Goal: Task Accomplishment & Management: Manage account settings

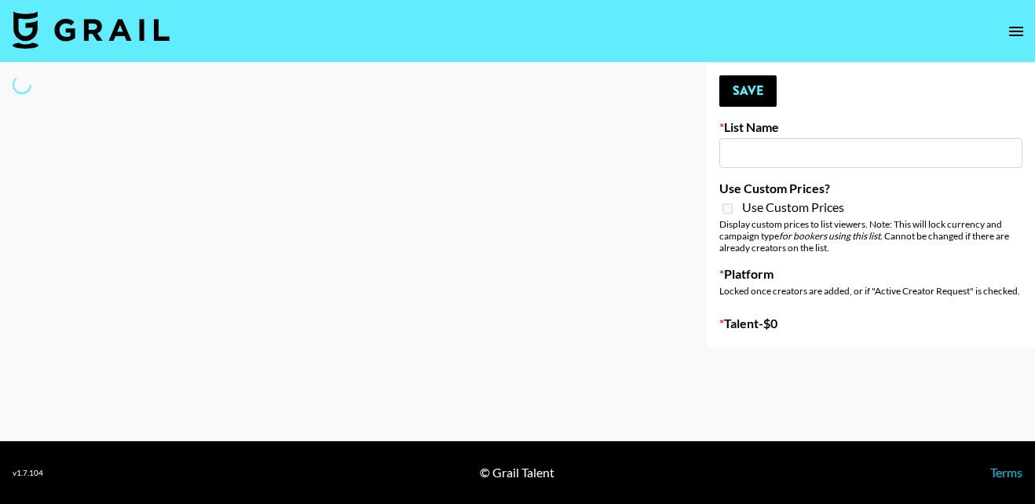
select select "Song"
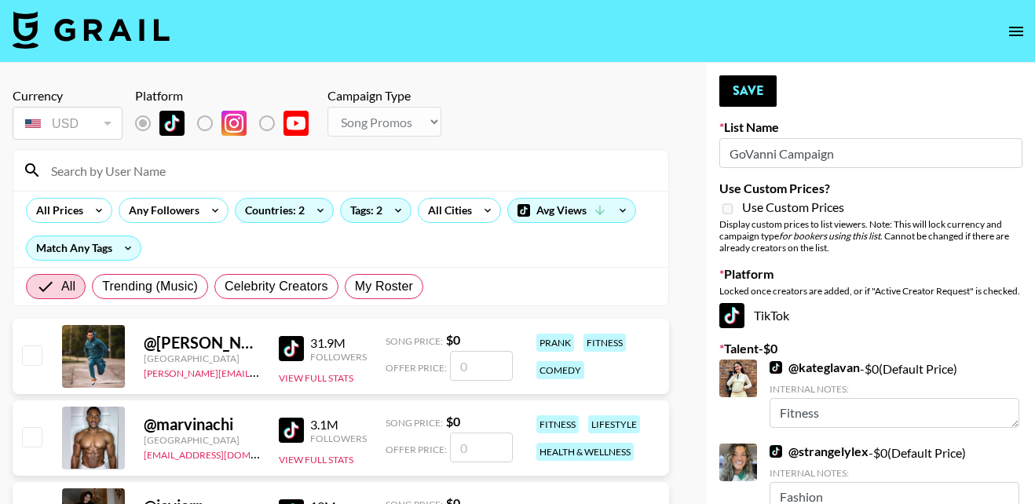
type input "GoVanni Campaign"
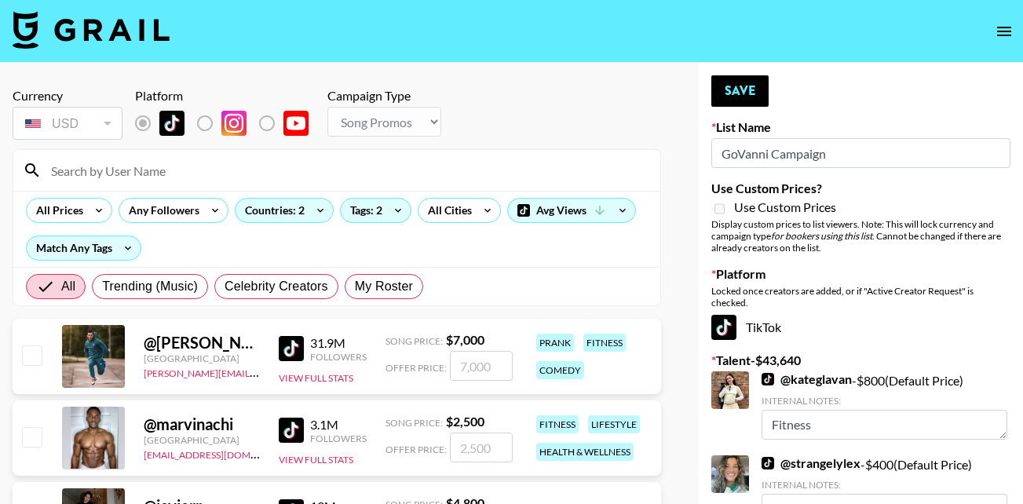
click at [102, 168] on input at bounding box center [346, 170] width 609 height 25
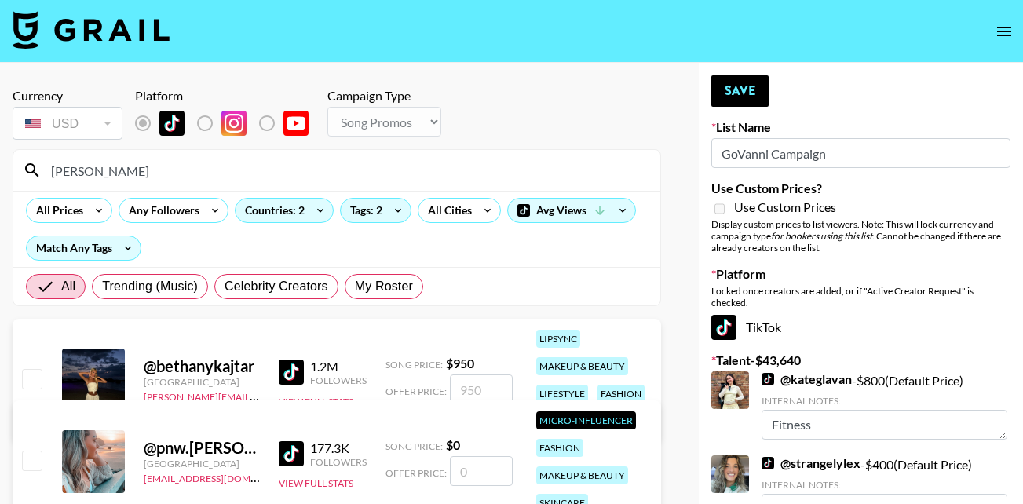
type input "bethany"
drag, startPoint x: 36, startPoint y: 374, endPoint x: 201, endPoint y: 379, distance: 164.9
click at [36, 374] on input "checkbox" at bounding box center [31, 378] width 19 height 19
checkbox input "true"
type input "950"
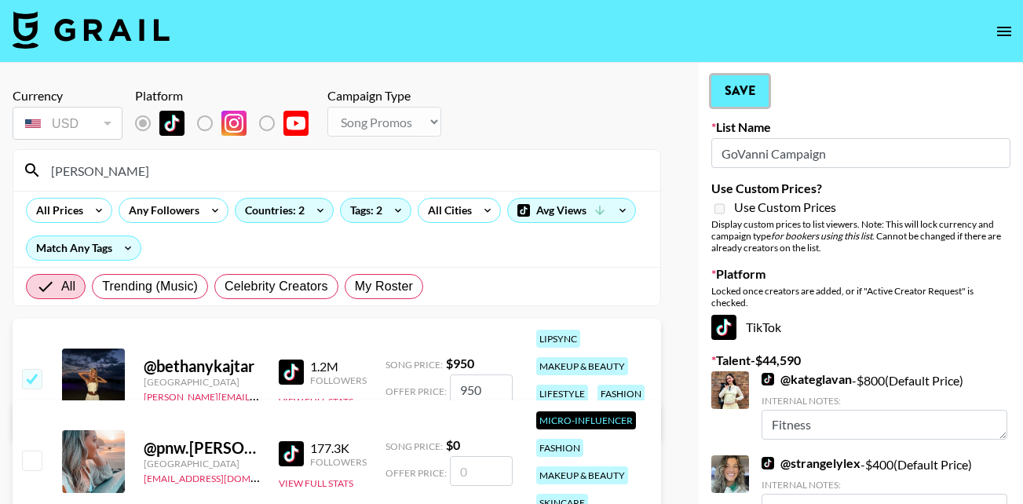
click at [740, 82] on button "Save" at bounding box center [739, 90] width 57 height 31
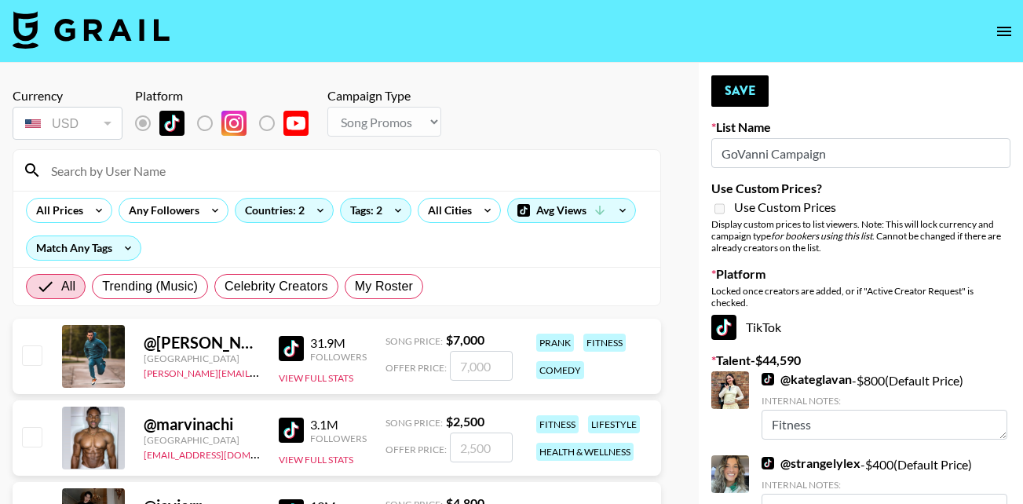
click at [100, 172] on input at bounding box center [346, 170] width 609 height 25
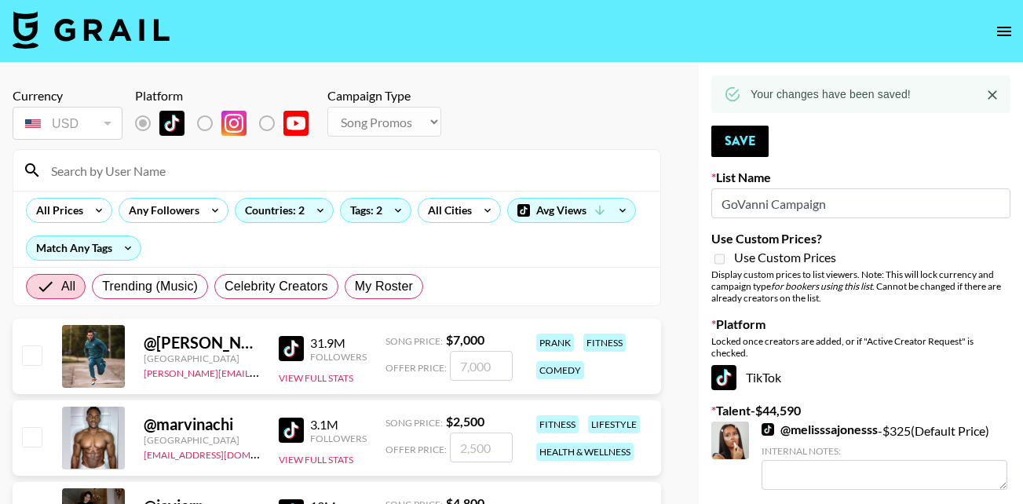
click at [55, 170] on input at bounding box center [346, 170] width 609 height 25
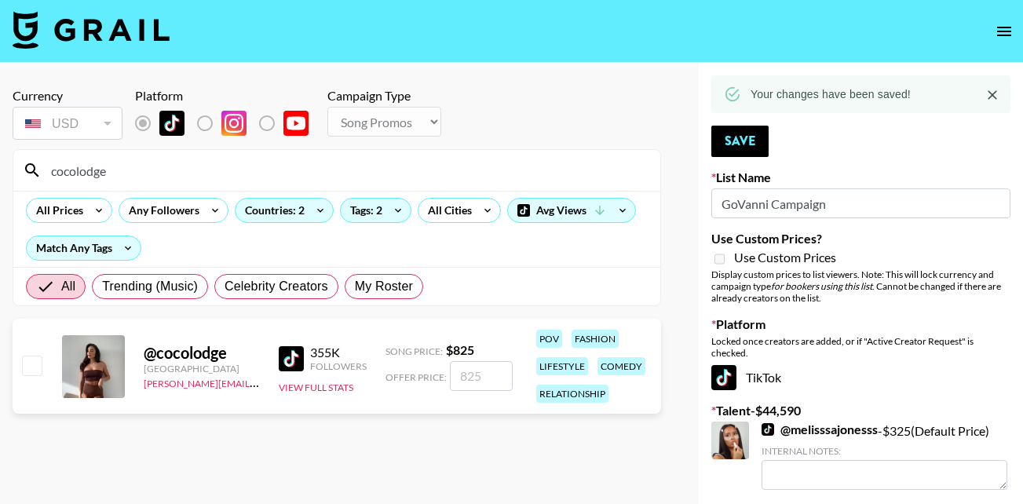
type input "cocolodge"
click at [38, 364] on input "checkbox" at bounding box center [31, 365] width 19 height 19
checkbox input "true"
type input "825"
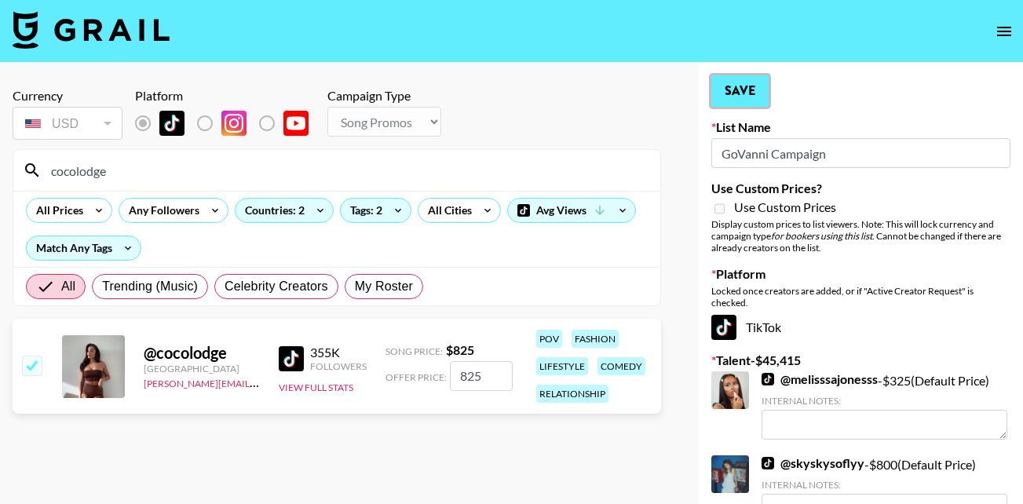
click at [740, 89] on button "Save" at bounding box center [739, 90] width 57 height 31
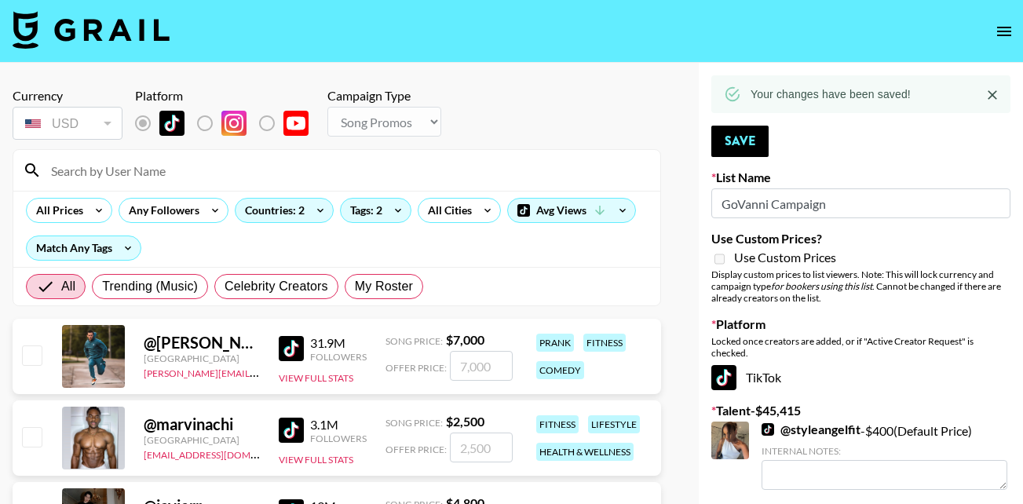
click at [170, 171] on input at bounding box center [346, 170] width 609 height 25
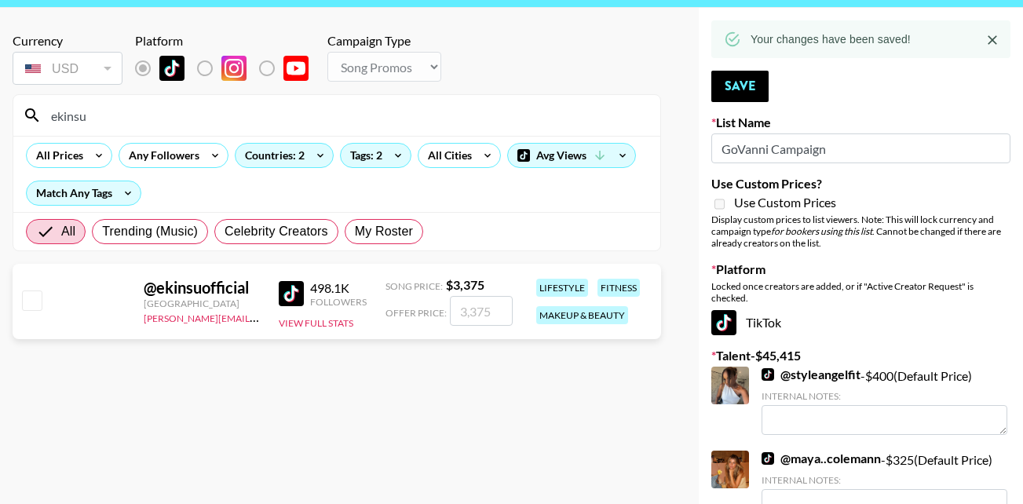
scroll to position [35, 0]
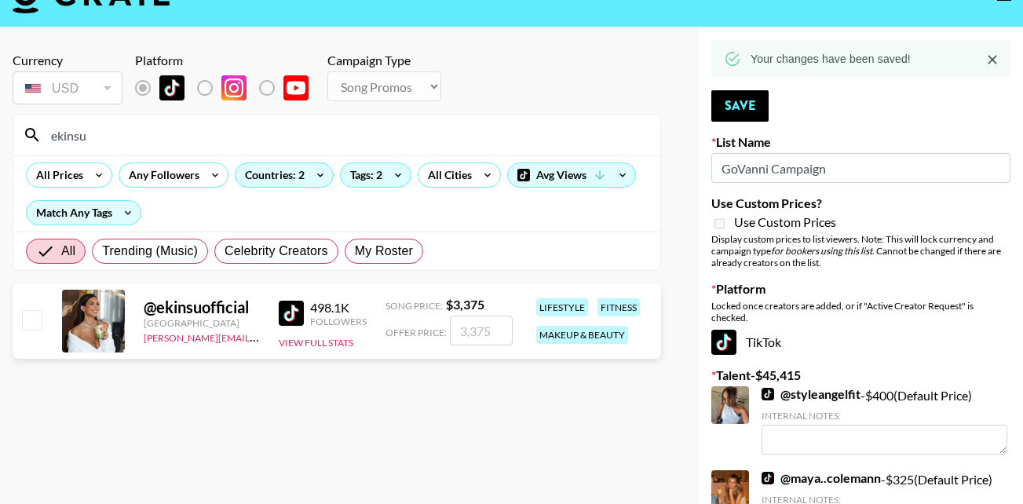
type input "ekinsu"
click at [31, 312] on input "checkbox" at bounding box center [31, 319] width 19 height 19
checkbox input "true"
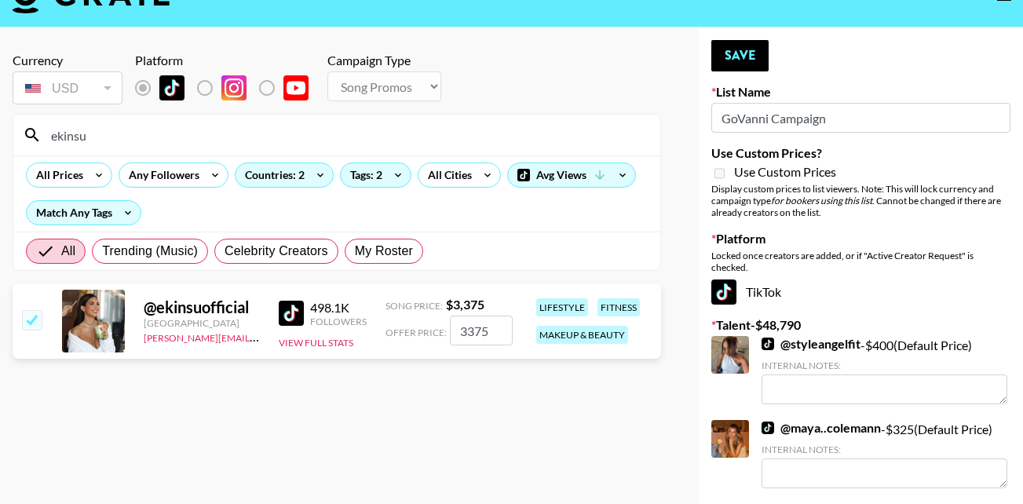
click at [490, 327] on input "3375" at bounding box center [481, 331] width 63 height 30
type input "3000"
click at [742, 59] on button "Save" at bounding box center [739, 55] width 57 height 31
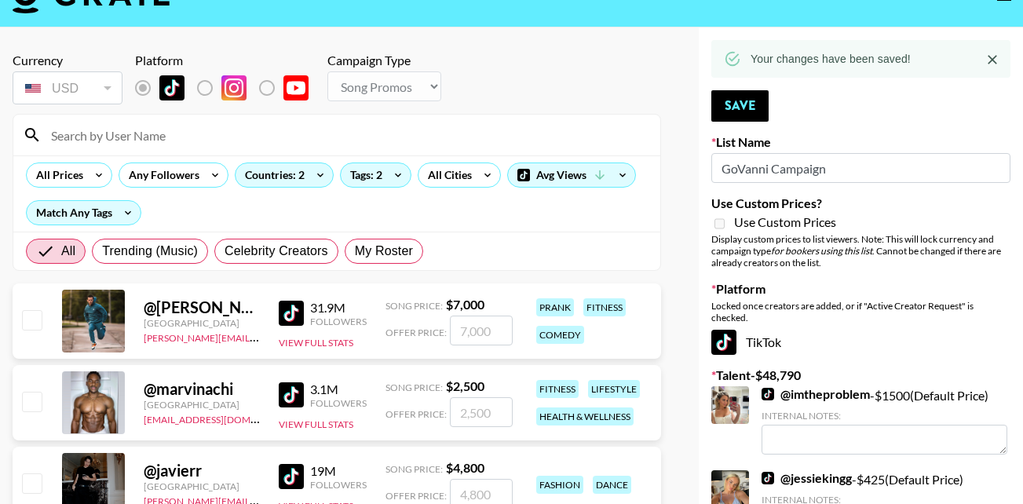
click at [122, 132] on input at bounding box center [346, 134] width 609 height 25
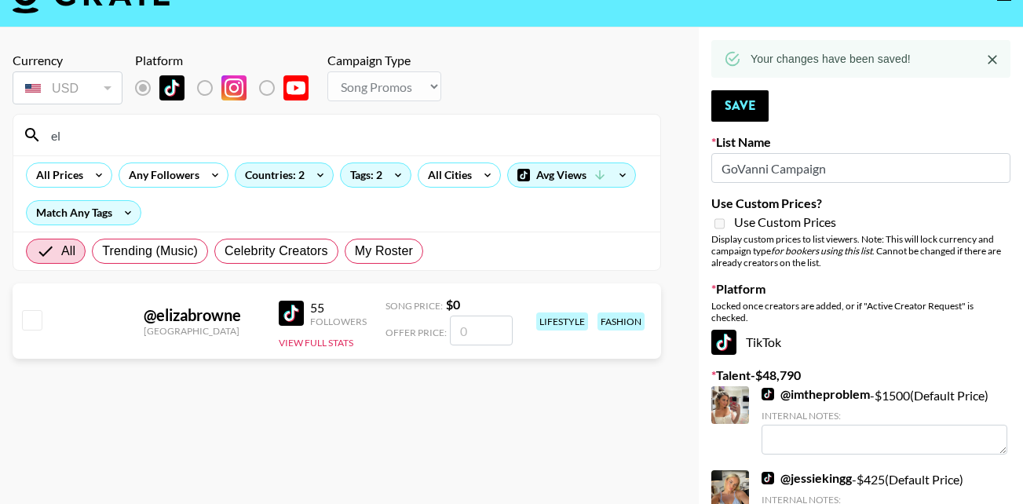
type input "e"
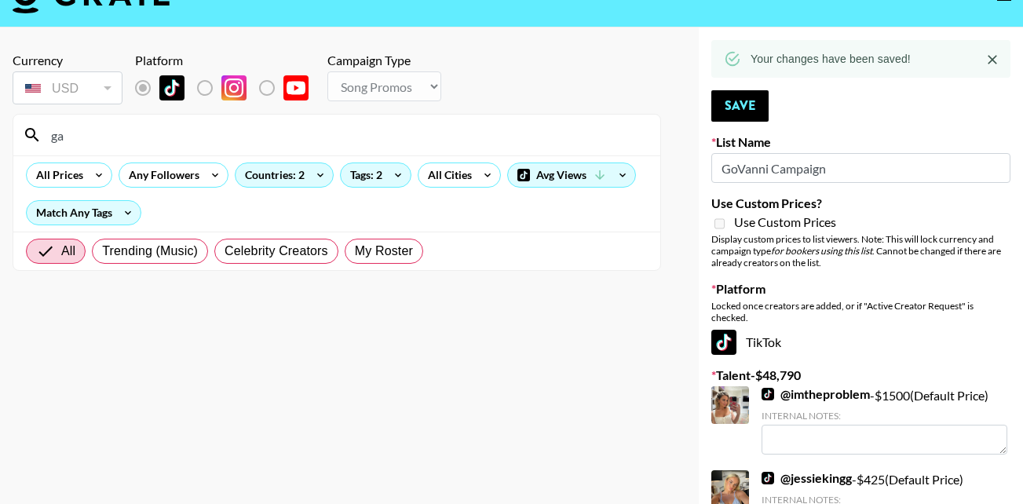
type input "g"
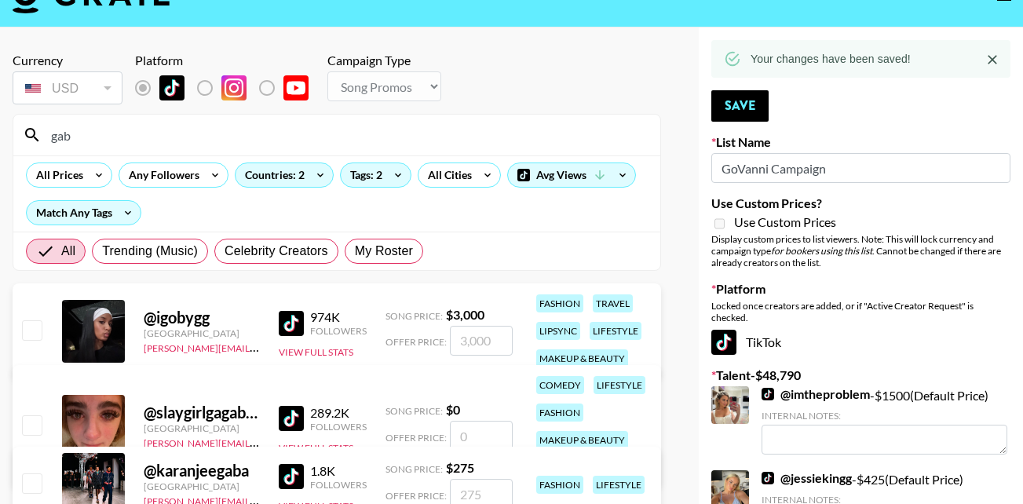
type input "gabb"
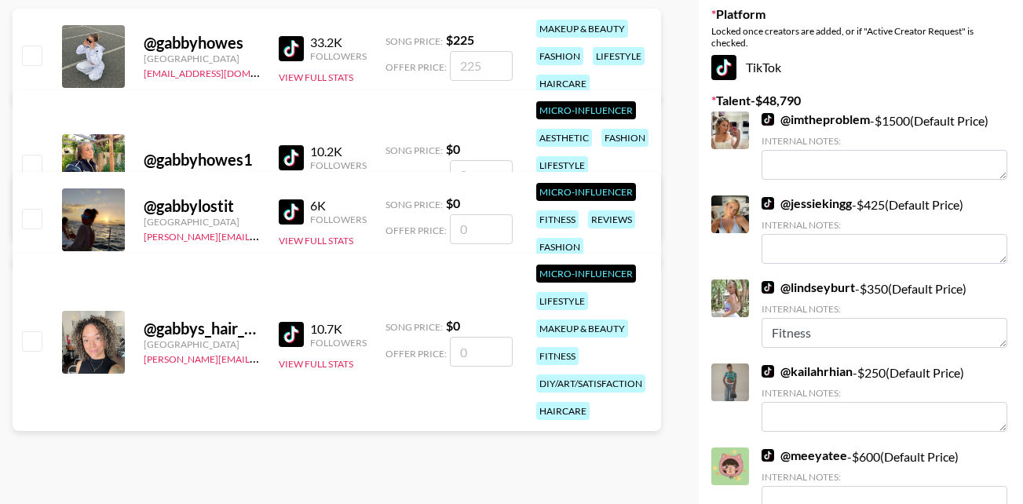
scroll to position [188, 0]
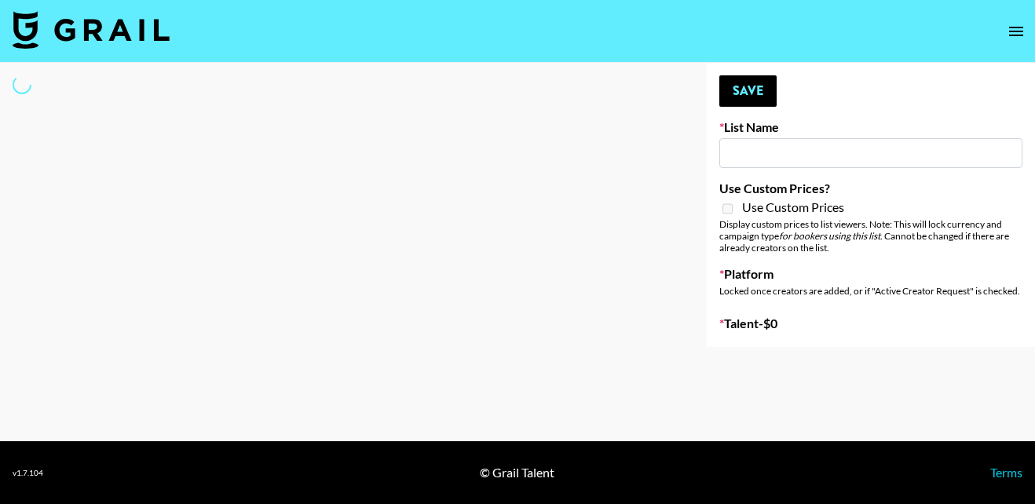
select select "Song"
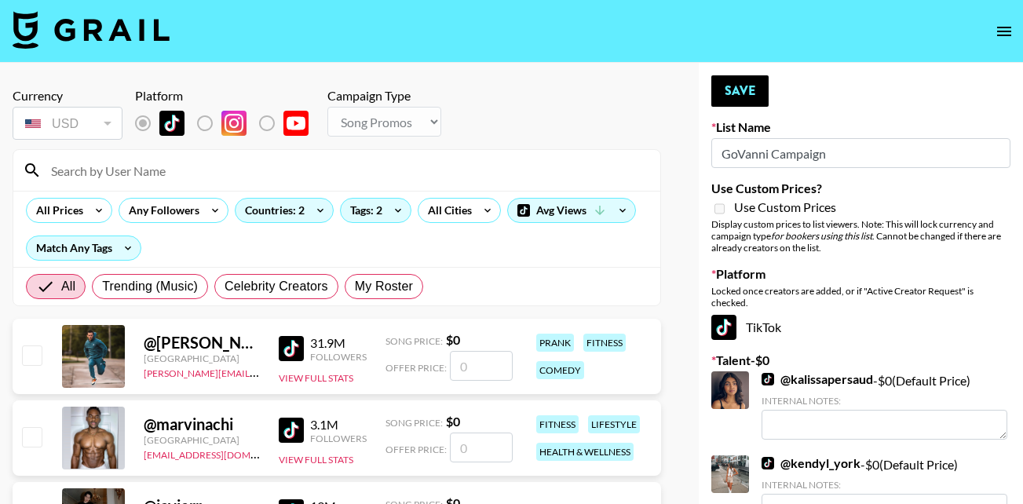
type input "GoVanni Campaign"
click at [93, 168] on input at bounding box center [346, 170] width 609 height 25
type input "gabb"
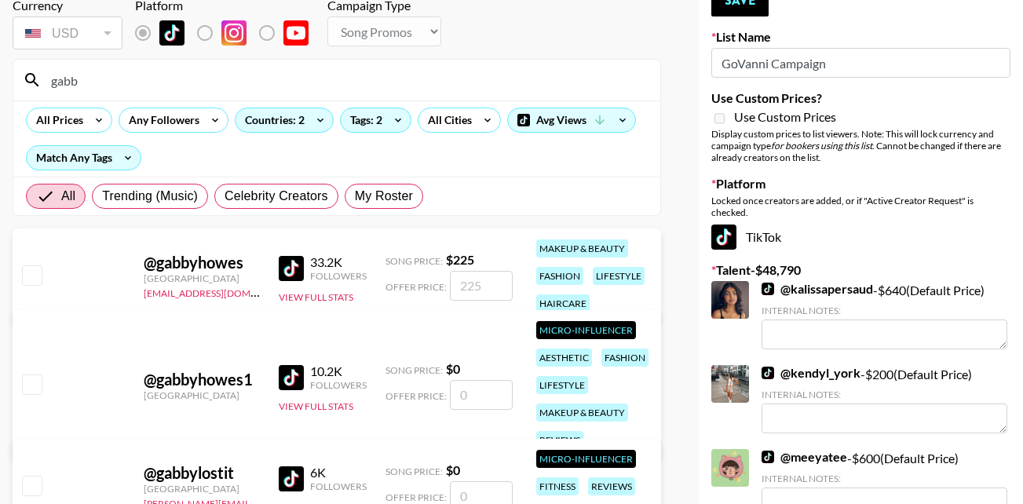
scroll to position [89, 0]
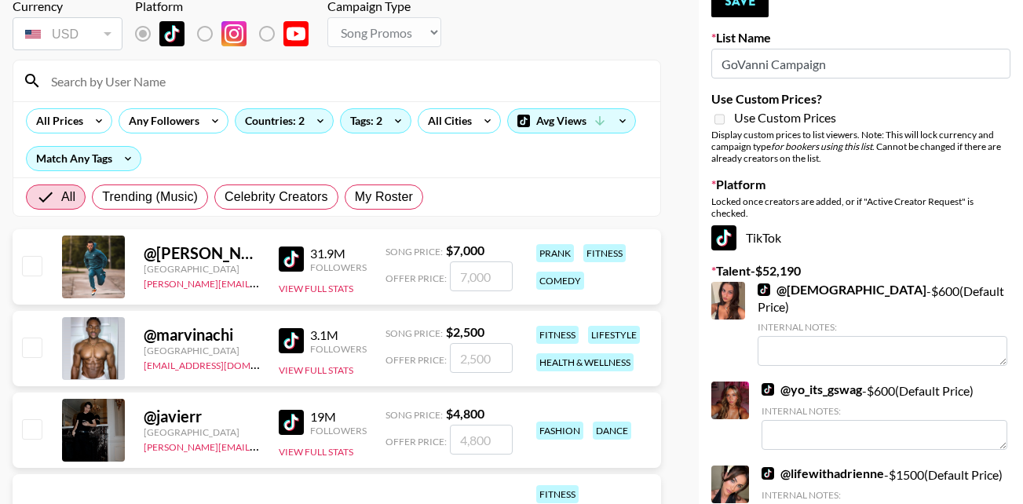
click at [90, 81] on input at bounding box center [346, 80] width 609 height 25
type input "hollyandboys"
click at [536, 31] on div "Currency USD USD ​ Platform Campaign Type Choose Type... Song Promos Brand Prom…" at bounding box center [337, 25] width 648 height 55
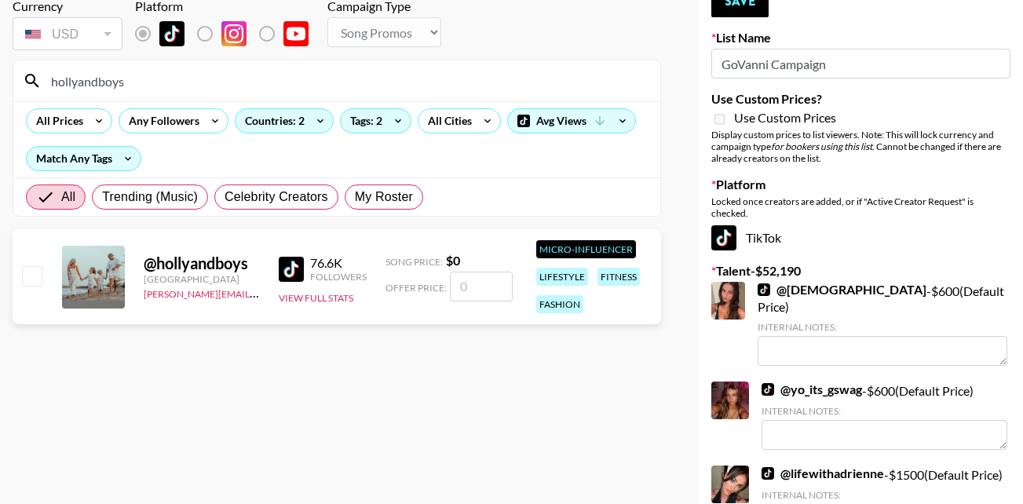
click at [29, 271] on input "checkbox" at bounding box center [31, 275] width 19 height 19
click at [31, 274] on input "checkbox" at bounding box center [31, 275] width 19 height 19
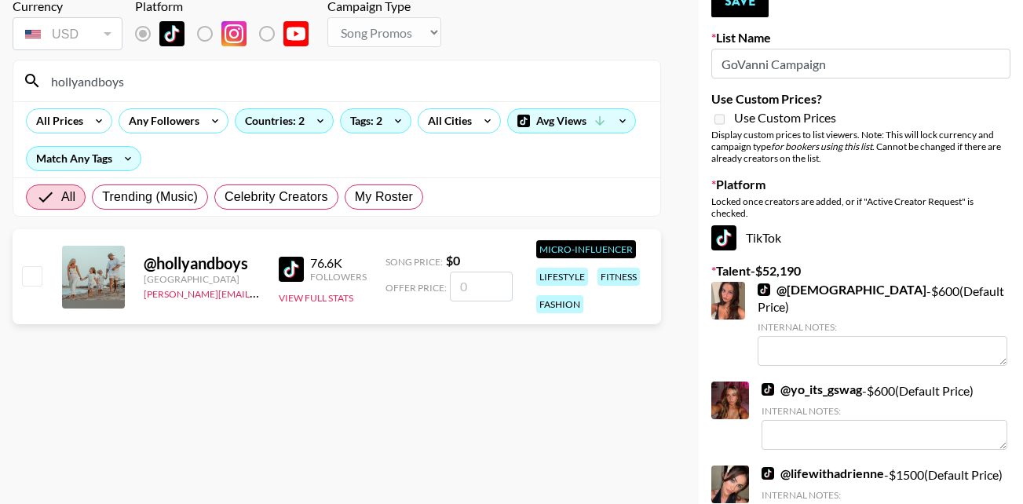
click at [31, 274] on input "checkbox" at bounding box center [31, 275] width 19 height 19
checkbox input "false"
click at [136, 79] on input "hollyandboys" at bounding box center [346, 80] width 609 height 25
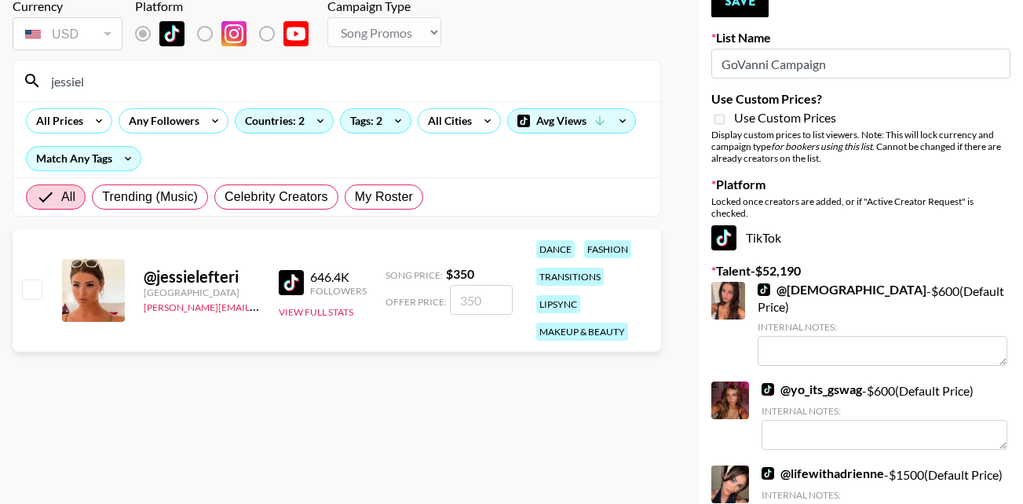
type input "jessiel"
click at [35, 290] on input "checkbox" at bounding box center [31, 288] width 19 height 19
checkbox input "true"
type input "350"
click at [733, 5] on button "Save" at bounding box center [739, 1] width 57 height 31
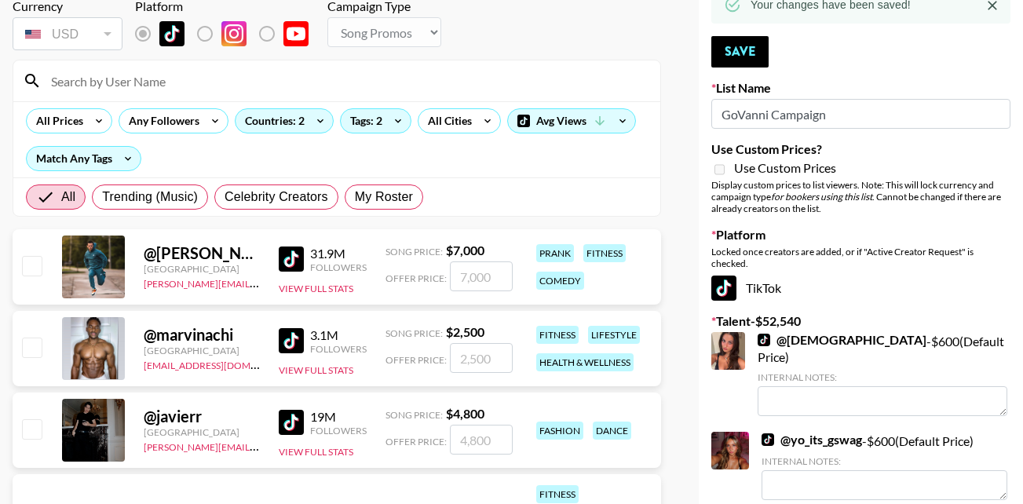
click at [174, 74] on input at bounding box center [346, 80] width 609 height 25
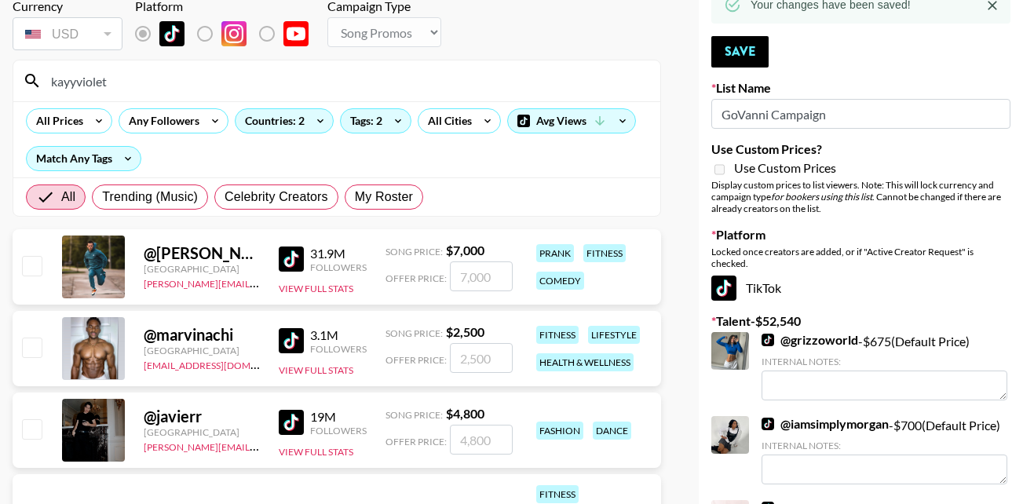
type input "kayyviolett"
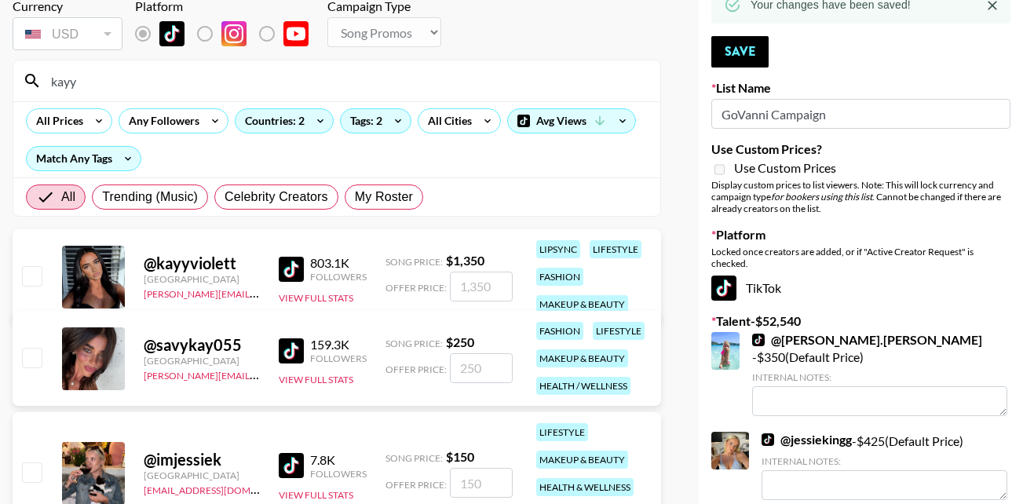
type input "kayy"
click at [32, 283] on input "checkbox" at bounding box center [31, 275] width 19 height 19
checkbox input "true"
type input "1350"
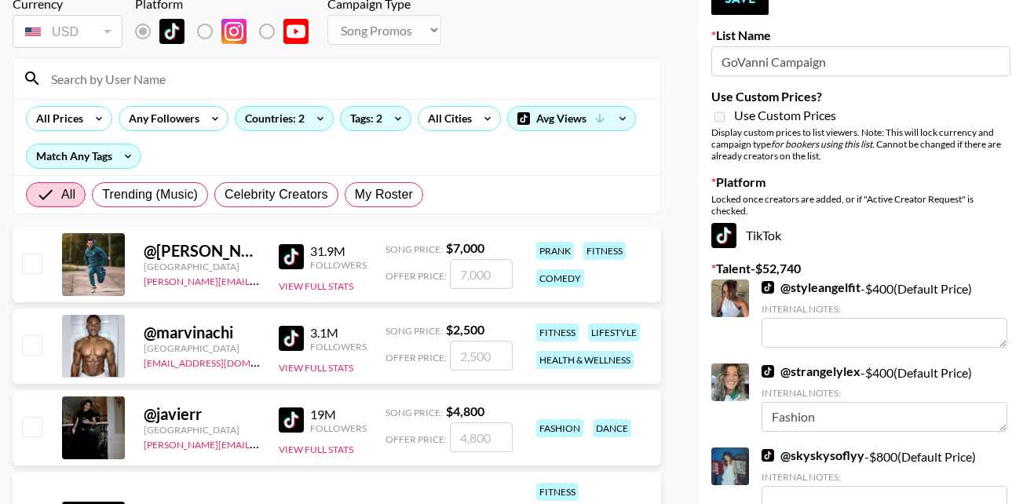
scroll to position [91, 0]
click at [144, 81] on input at bounding box center [346, 79] width 609 height 25
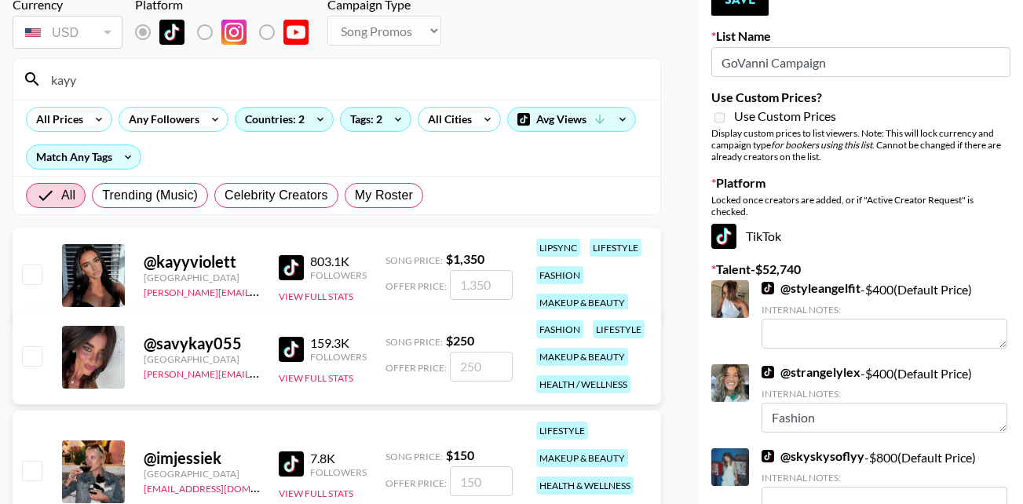
type input "kayy"
click at [31, 272] on input "checkbox" at bounding box center [31, 274] width 19 height 19
checkbox input "true"
type input "1350"
click at [754, 2] on button "Save" at bounding box center [739, -1] width 57 height 31
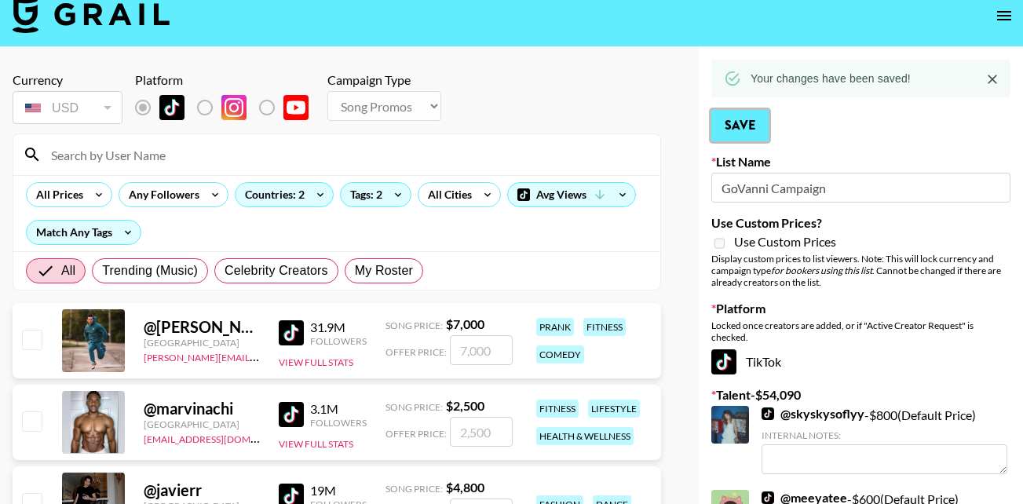
scroll to position [15, 0]
click at [98, 154] on input at bounding box center [346, 155] width 609 height 25
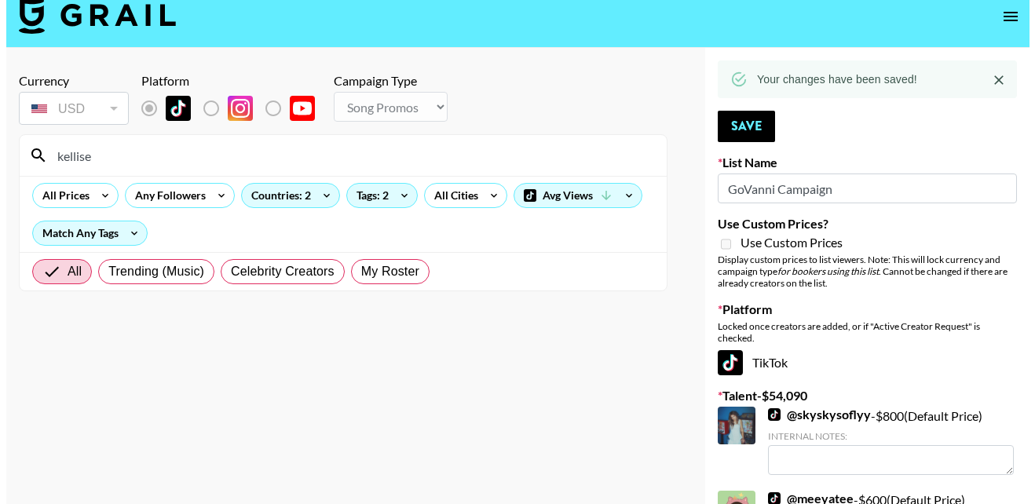
scroll to position [35, 0]
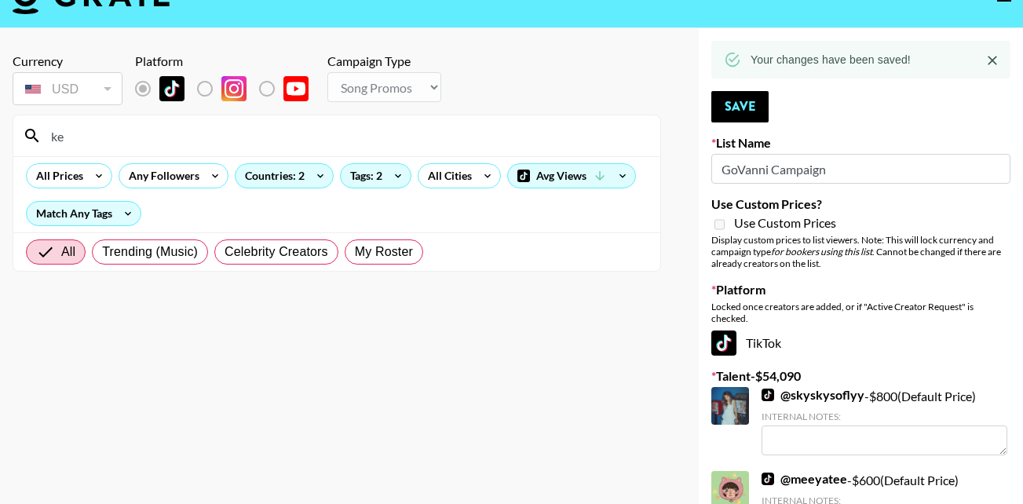
type input "k"
type input "livhawkin"
click at [313, 177] on icon at bounding box center [320, 176] width 25 height 24
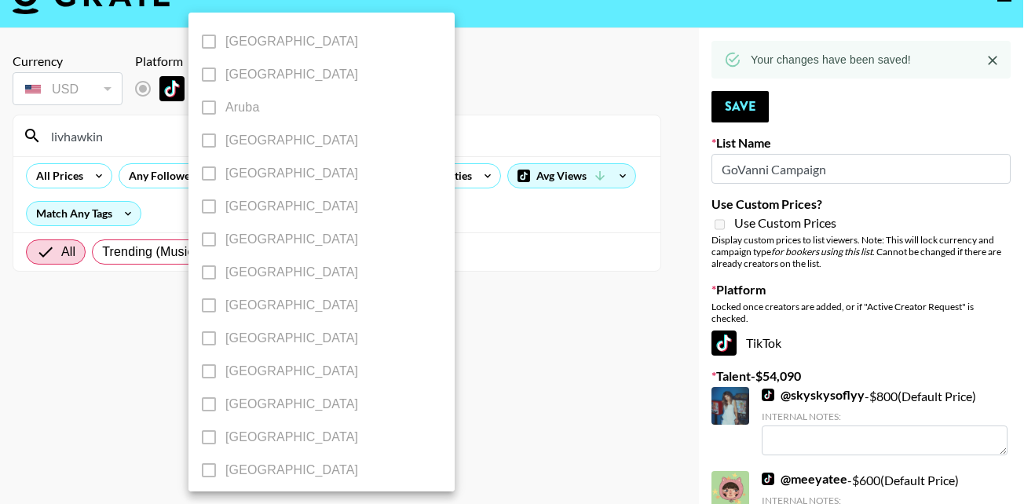
click at [539, 90] on div at bounding box center [517, 252] width 1035 height 504
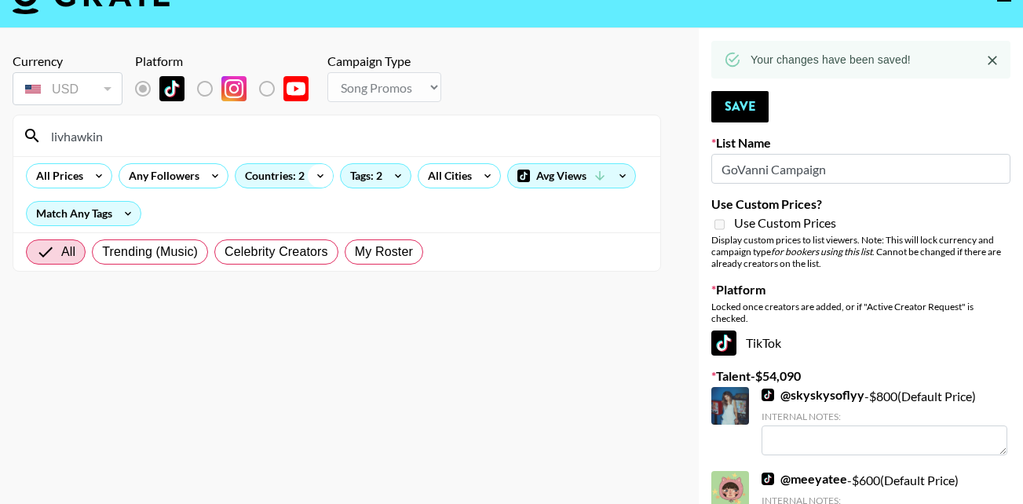
click at [320, 177] on icon at bounding box center [320, 176] width 6 height 4
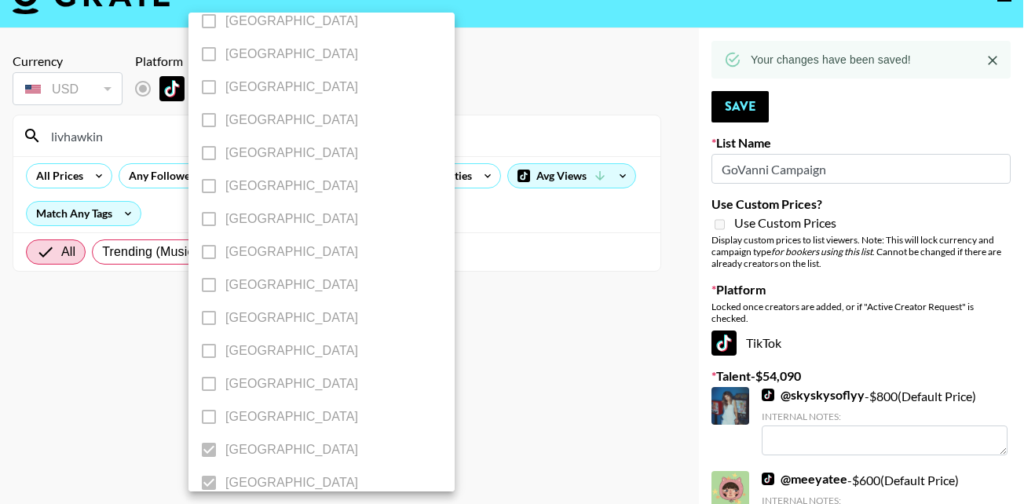
scroll to position [1327, 0]
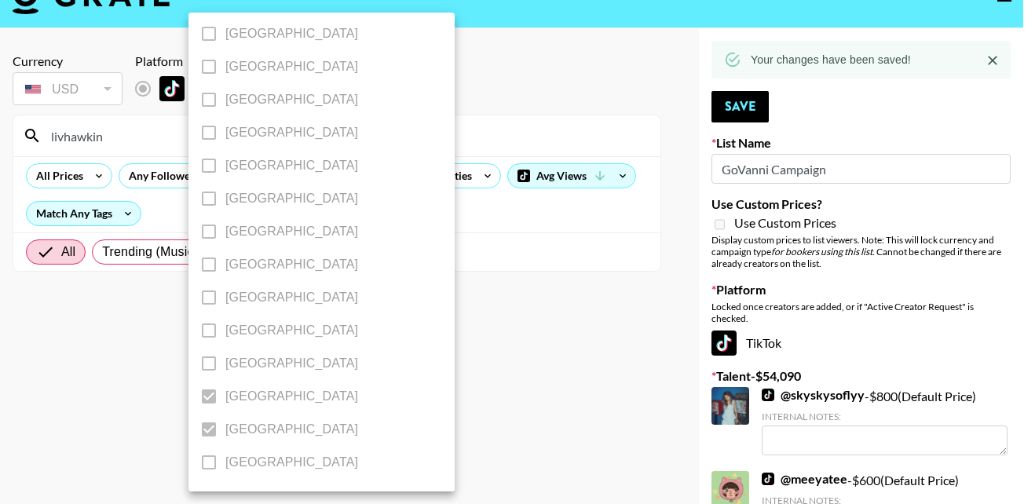
click at [557, 57] on div at bounding box center [517, 252] width 1035 height 504
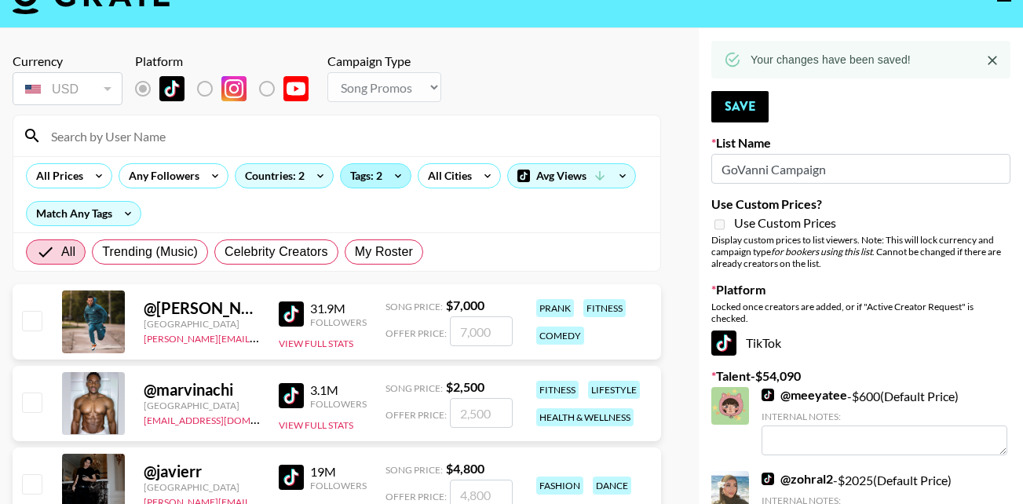
click at [370, 179] on div "Tags: 2" at bounding box center [376, 176] width 70 height 24
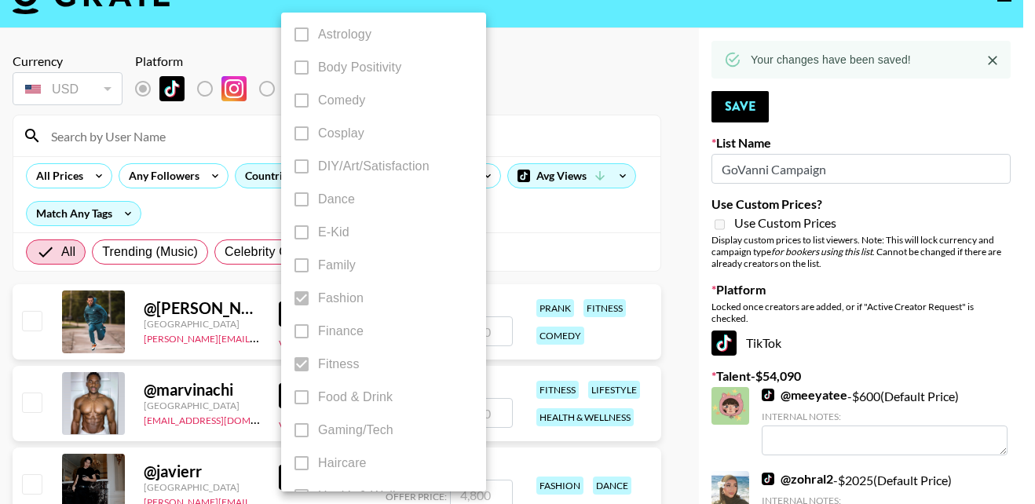
scroll to position [355, 0]
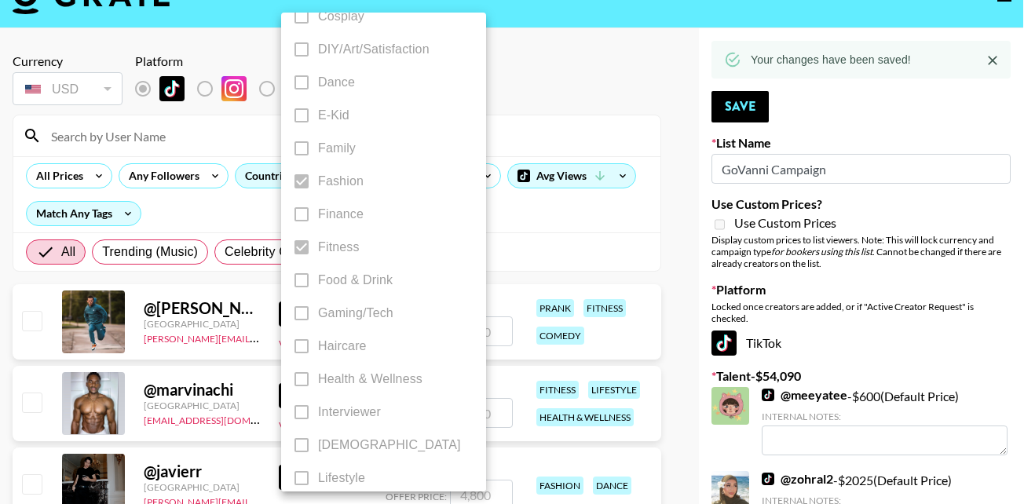
click at [575, 74] on div at bounding box center [517, 252] width 1035 height 504
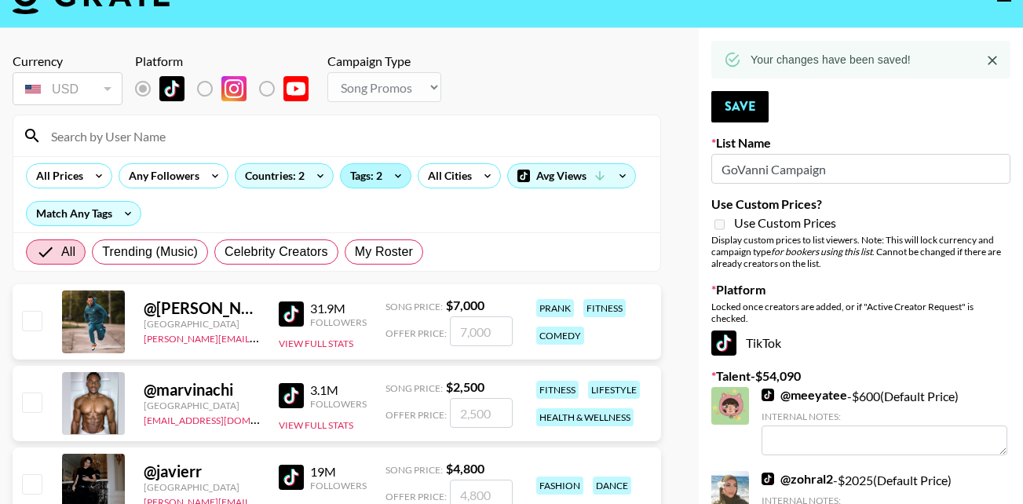
click at [377, 184] on div "Tags: 2" at bounding box center [376, 176] width 70 height 24
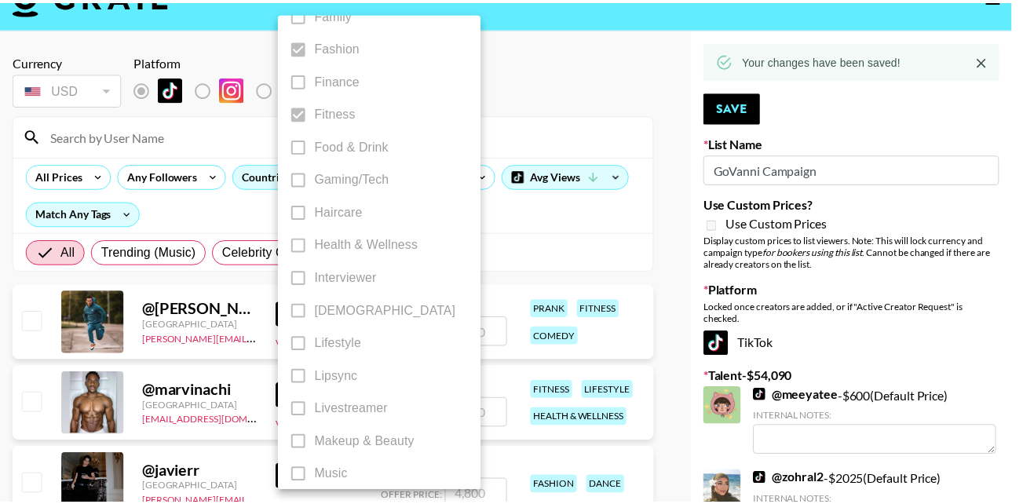
scroll to position [490, 0]
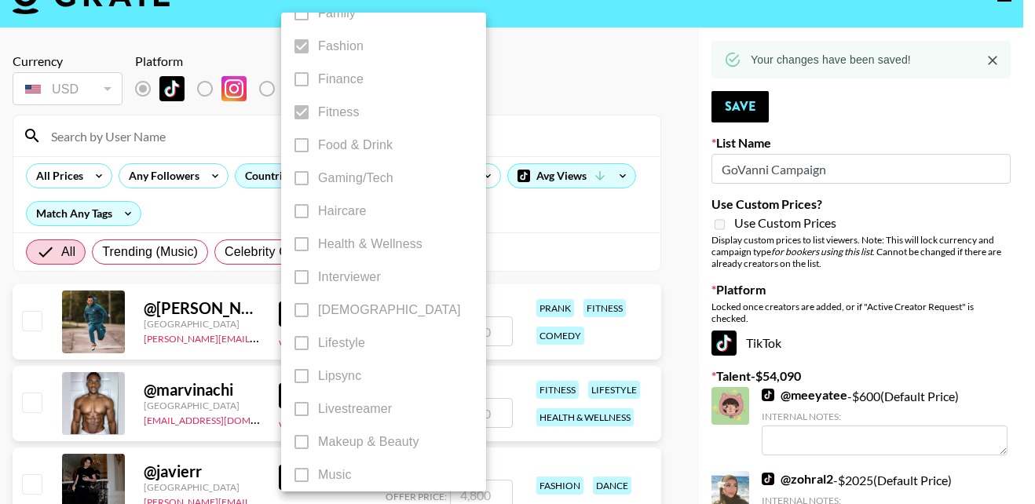
click at [538, 69] on div at bounding box center [517, 252] width 1035 height 504
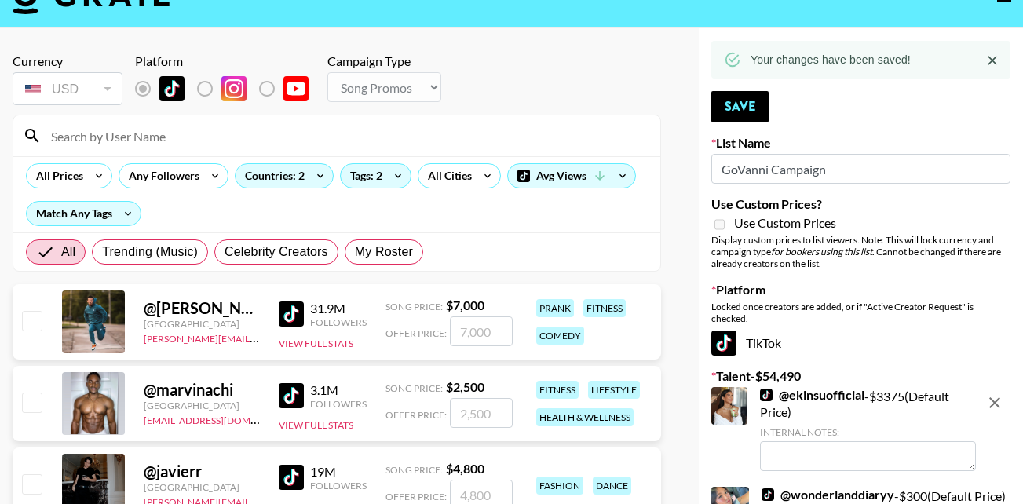
click at [123, 133] on input at bounding box center [346, 135] width 609 height 25
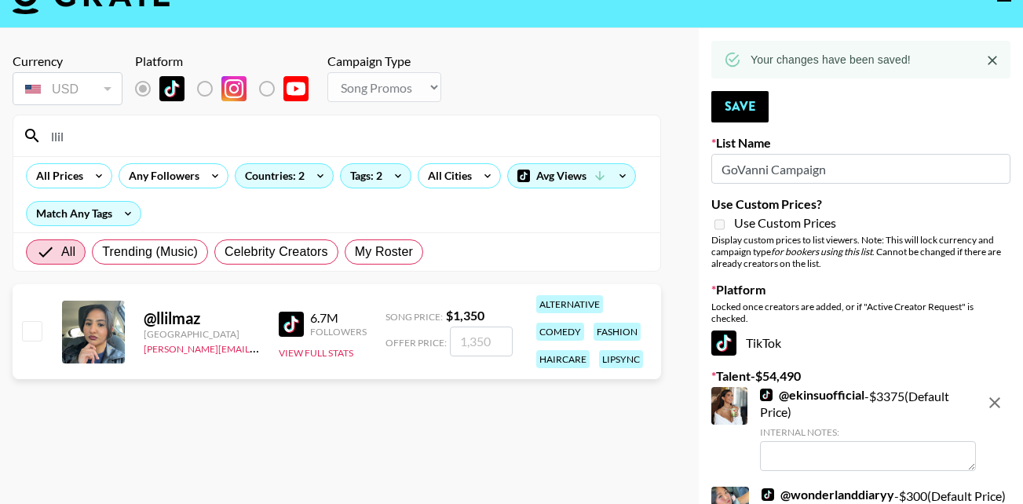
type input "llil"
click at [31, 332] on input "checkbox" at bounding box center [31, 330] width 19 height 19
checkbox input "true"
type input "1350"
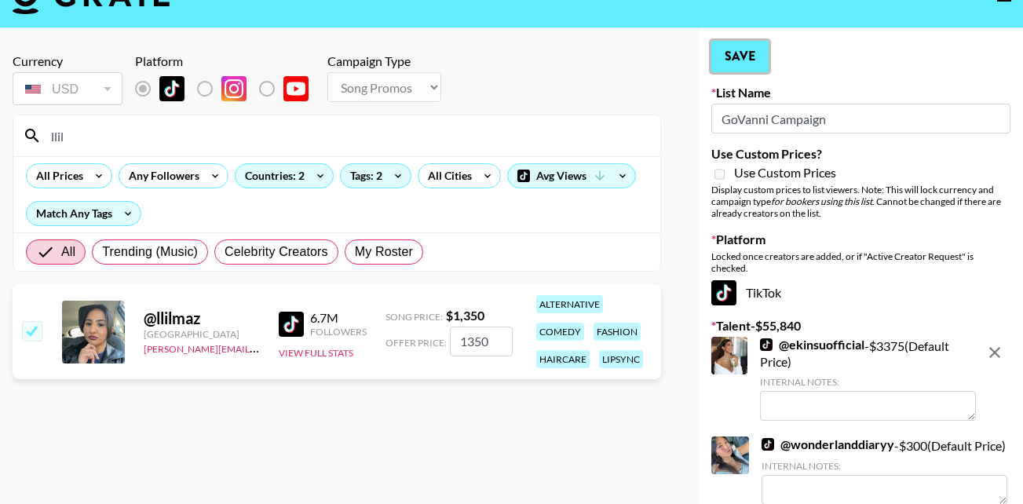
click at [736, 60] on button "Save" at bounding box center [739, 56] width 57 height 31
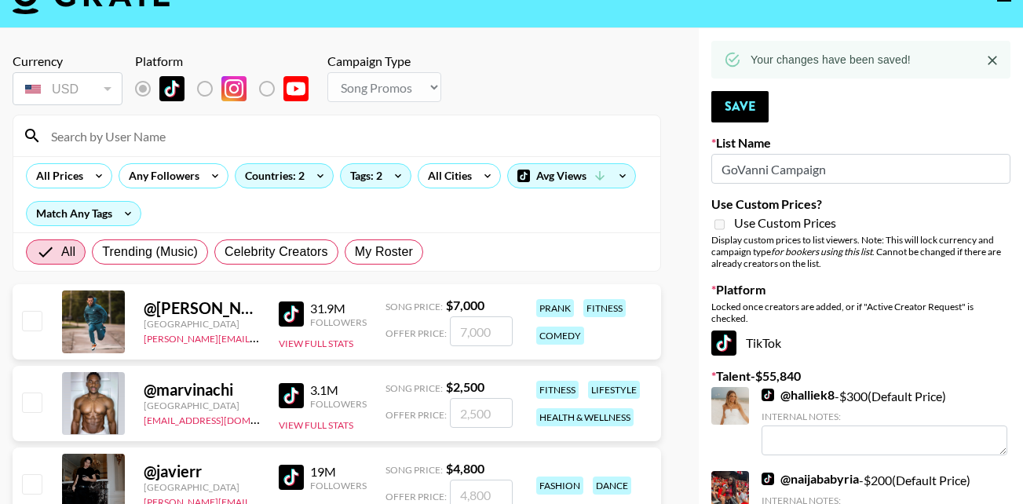
click at [224, 129] on input at bounding box center [346, 135] width 609 height 25
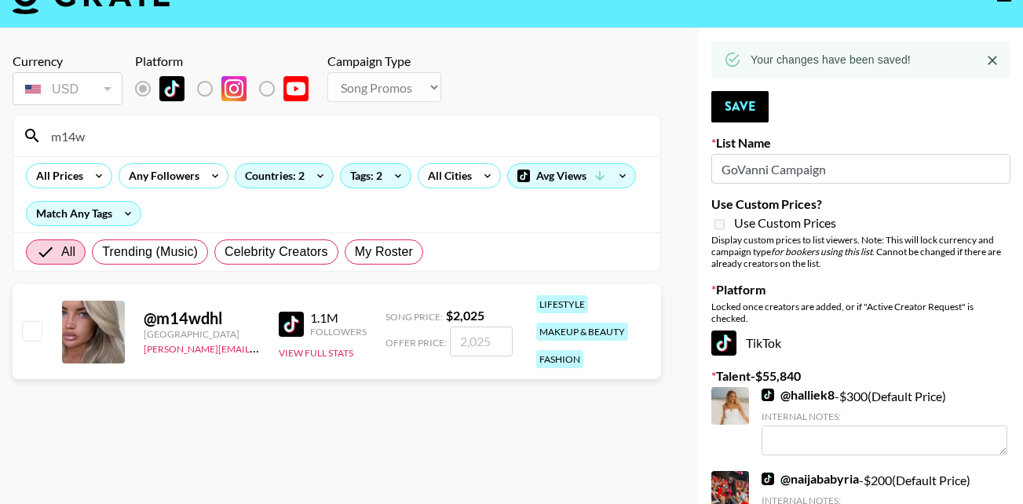
type input "m14w"
click at [35, 323] on input "checkbox" at bounding box center [31, 330] width 19 height 19
checkbox input "true"
type input "2025"
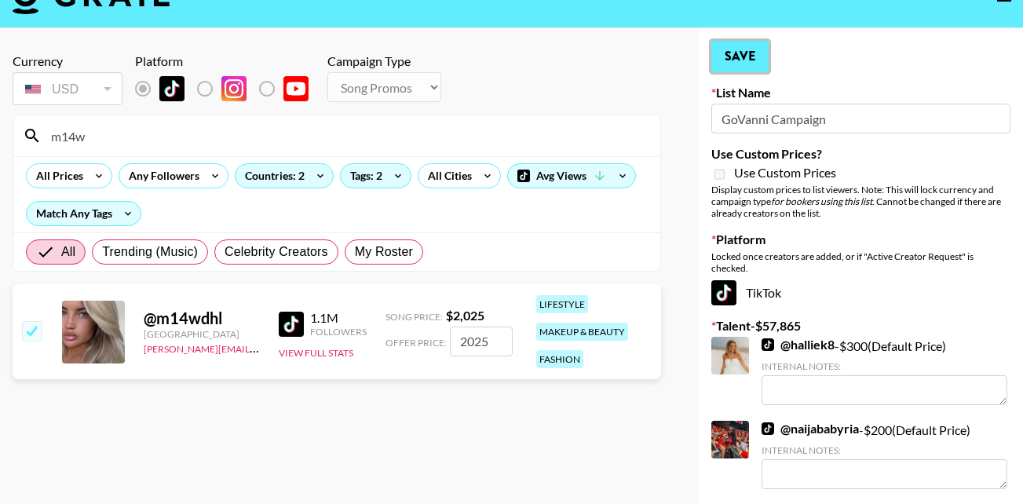
click at [739, 63] on button "Save" at bounding box center [739, 56] width 57 height 31
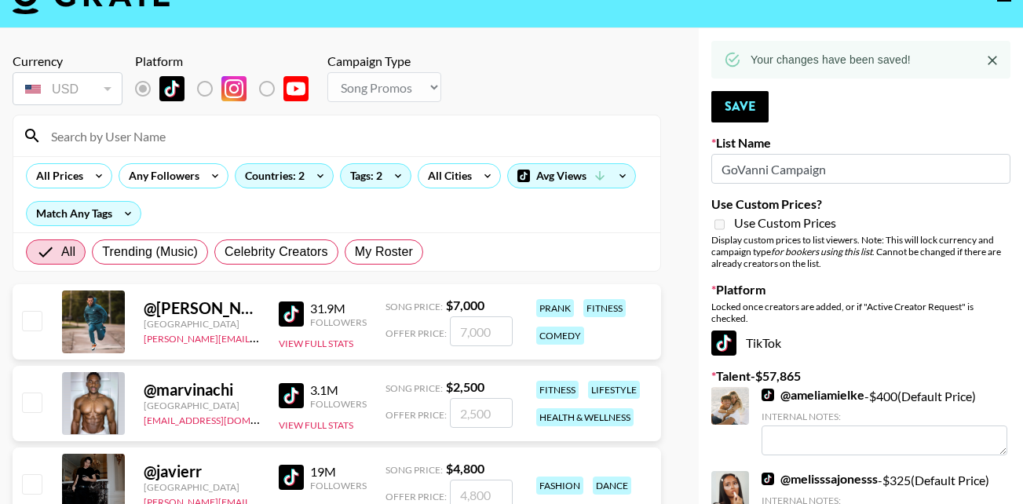
click at [70, 144] on input at bounding box center [346, 135] width 609 height 25
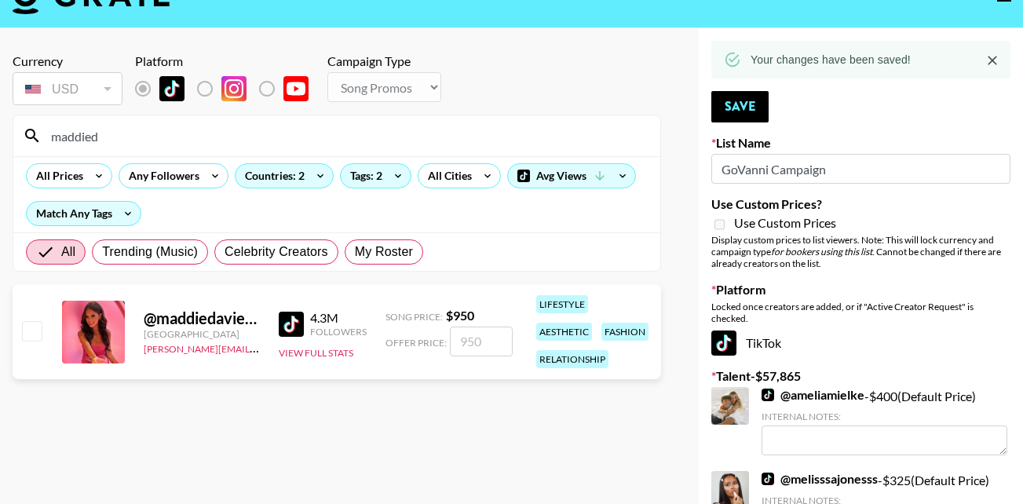
type input "maddied"
click at [31, 330] on input "checkbox" at bounding box center [31, 330] width 19 height 19
checkbox input "true"
type input "950"
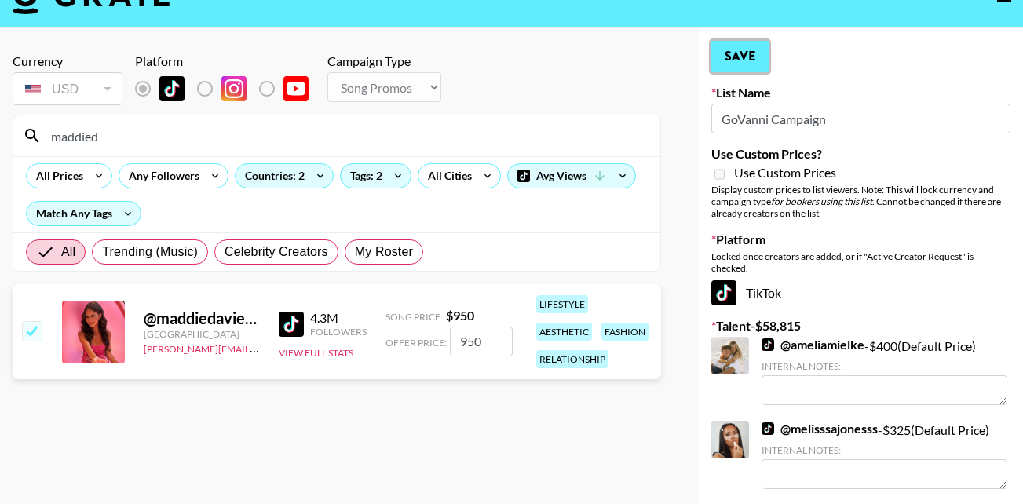
click at [745, 63] on button "Save" at bounding box center [739, 56] width 57 height 31
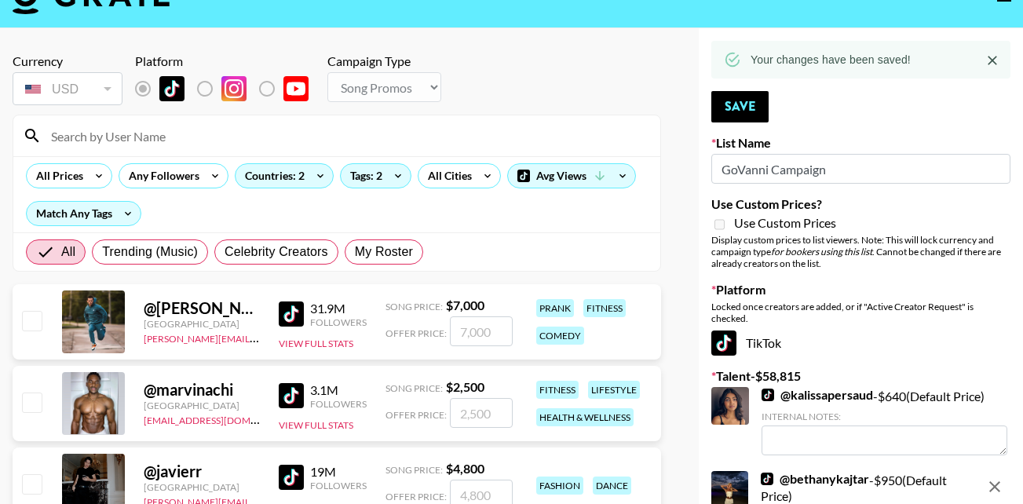
click at [145, 137] on input at bounding box center [346, 135] width 609 height 25
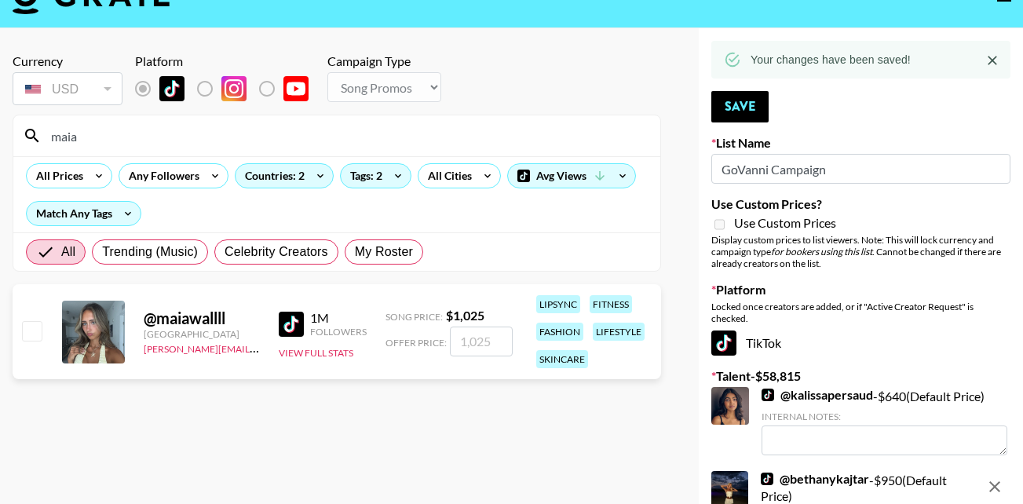
type input "maia"
click at [27, 321] on input "checkbox" at bounding box center [31, 330] width 19 height 19
checkbox input "true"
type input "1025"
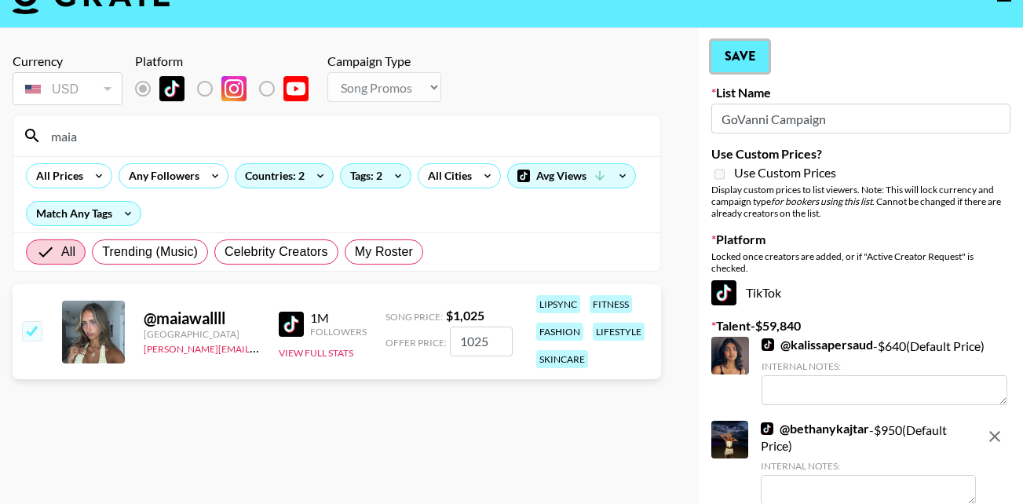
click at [748, 57] on button "Save" at bounding box center [739, 56] width 57 height 31
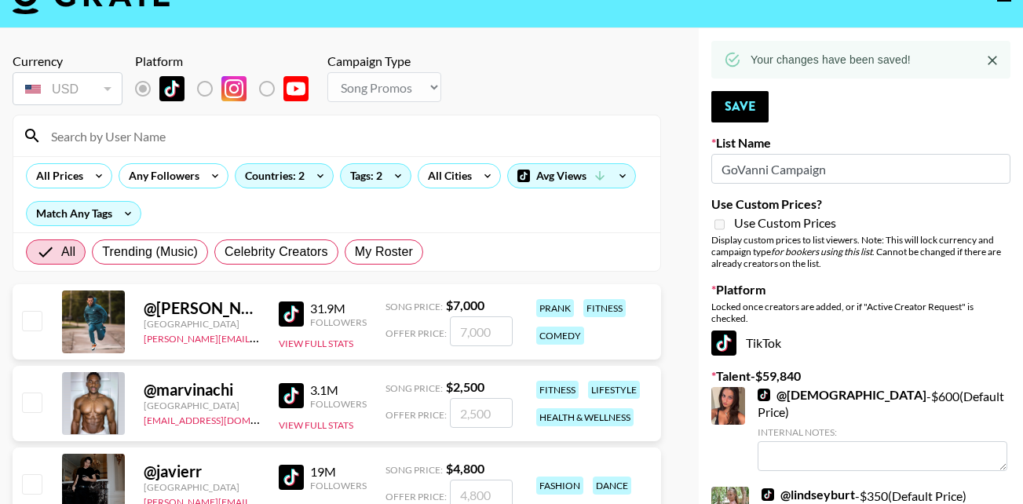
click at [133, 136] on input at bounding box center [346, 135] width 609 height 25
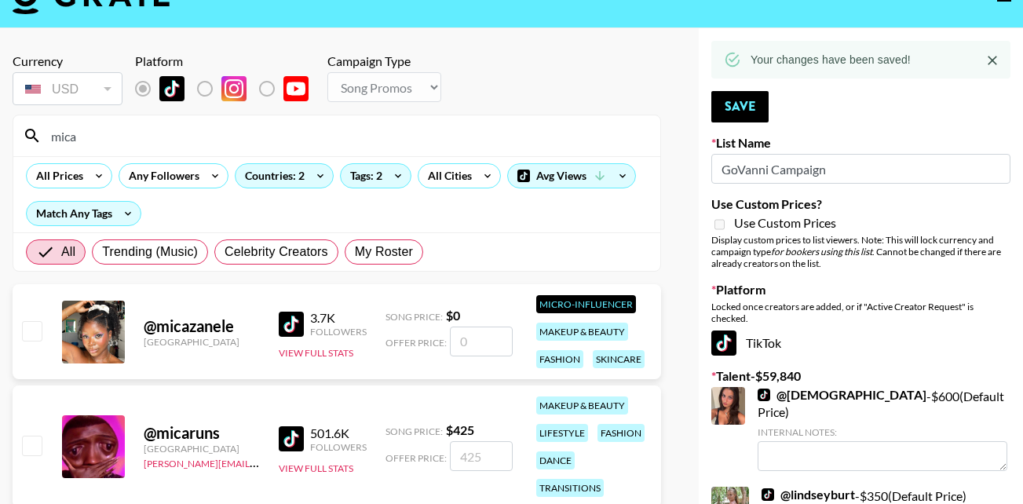
type input "mica"
click at [37, 448] on input "checkbox" at bounding box center [31, 445] width 19 height 19
checkbox input "true"
type input "425"
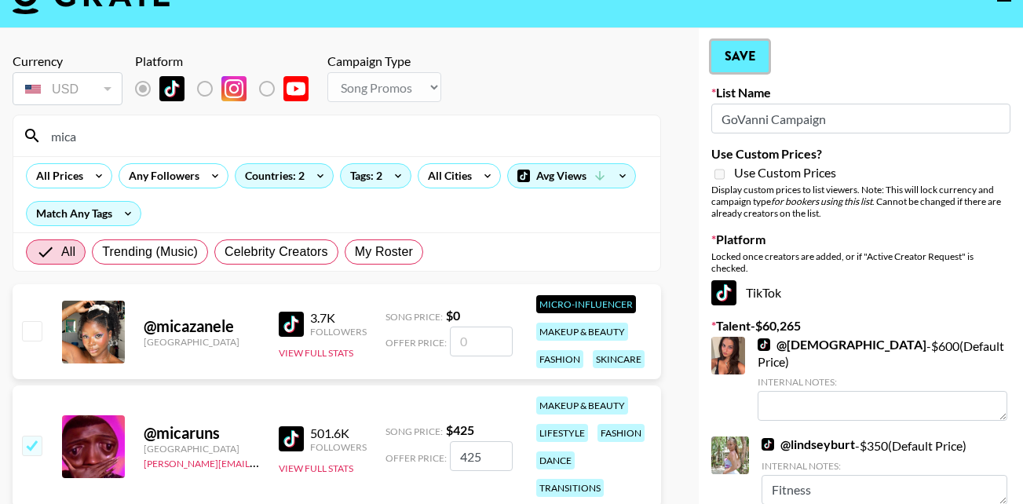
click at [746, 57] on button "Save" at bounding box center [739, 56] width 57 height 31
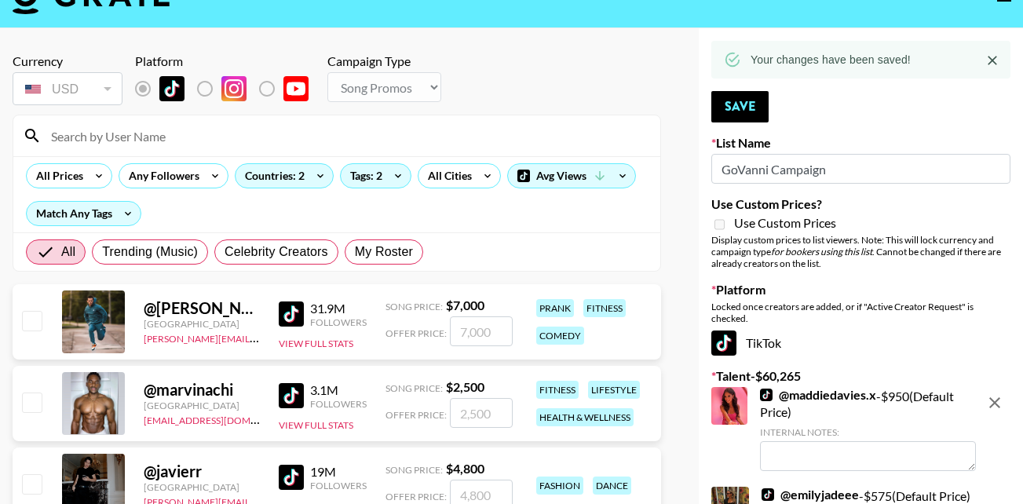
click at [136, 142] on input at bounding box center [346, 135] width 609 height 25
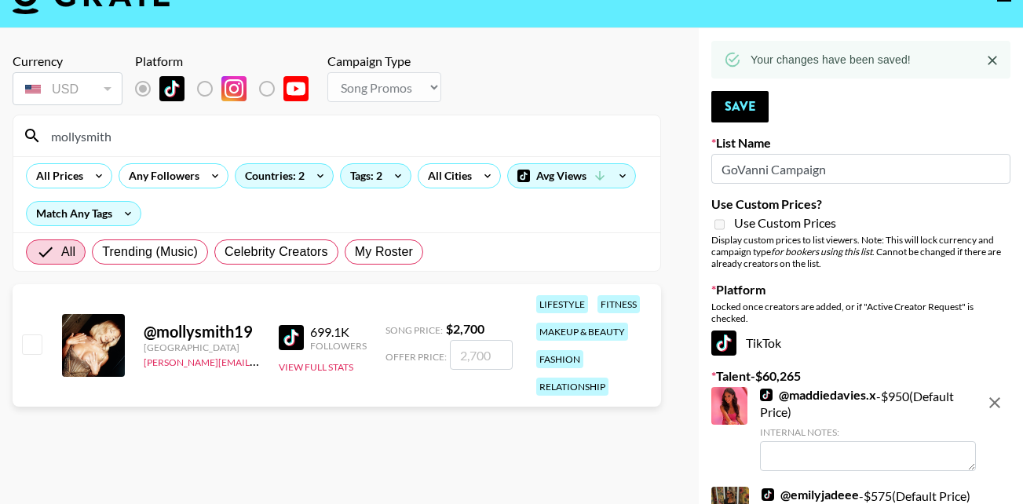
type input "mollysmith"
click at [29, 345] on input "checkbox" at bounding box center [31, 343] width 19 height 19
checkbox input "true"
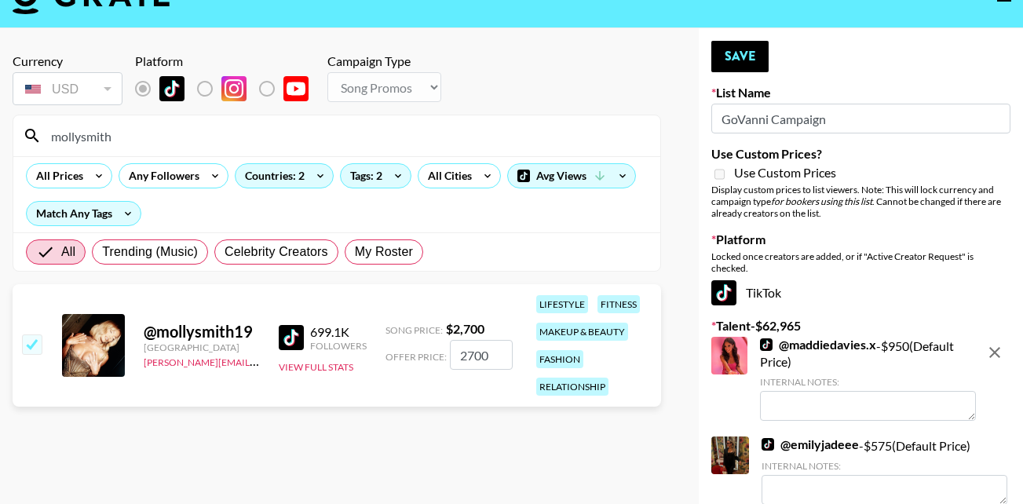
click at [473, 356] on input "2700" at bounding box center [481, 355] width 63 height 30
type input "25500"
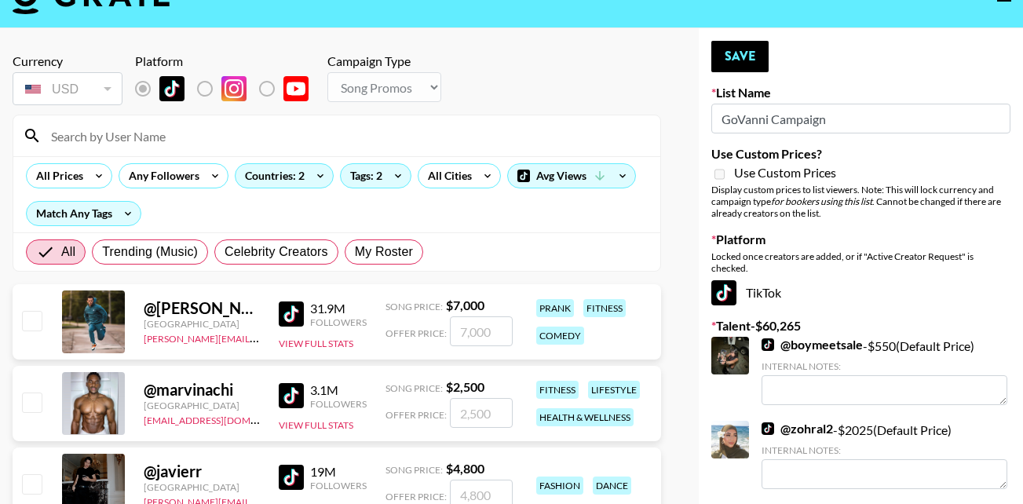
click at [93, 139] on input at bounding box center [346, 135] width 609 height 25
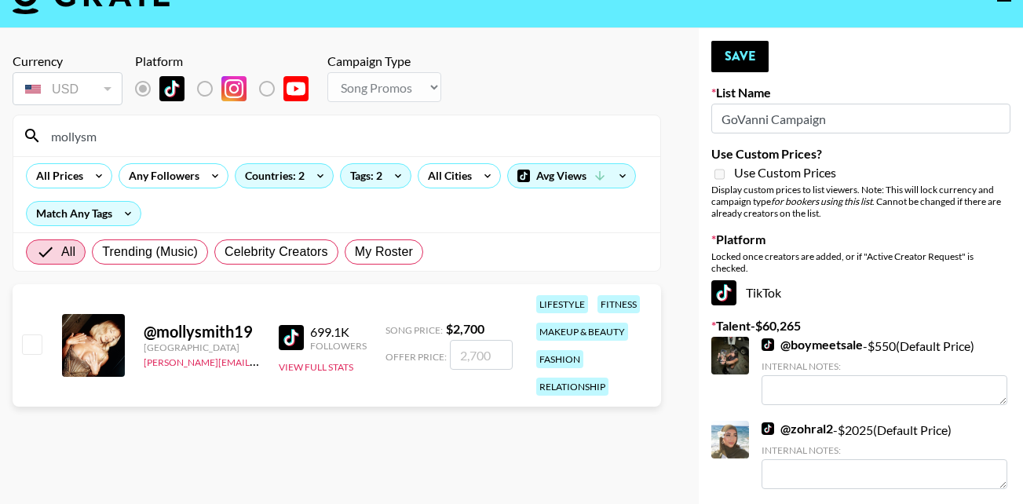
type input "mollysm"
drag, startPoint x: 37, startPoint y: 352, endPoint x: 551, endPoint y: 360, distance: 514.3
click at [37, 352] on input "checkbox" at bounding box center [31, 343] width 19 height 19
checkbox input "true"
click at [484, 355] on input "2700" at bounding box center [481, 355] width 63 height 30
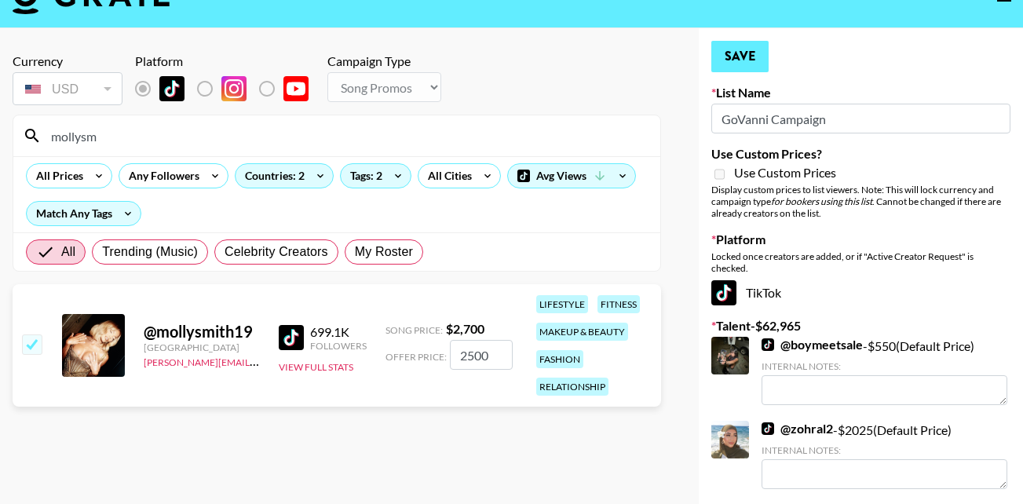
type input "2500"
click at [753, 49] on button "Save" at bounding box center [739, 56] width 57 height 31
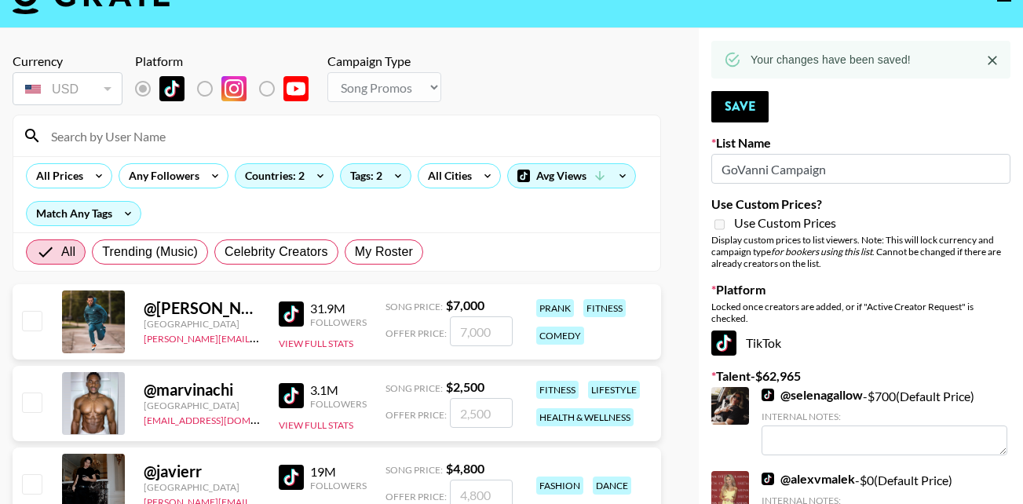
click at [141, 139] on input at bounding box center [346, 135] width 609 height 25
type input "[DEMOGRAPHIC_DATA]"
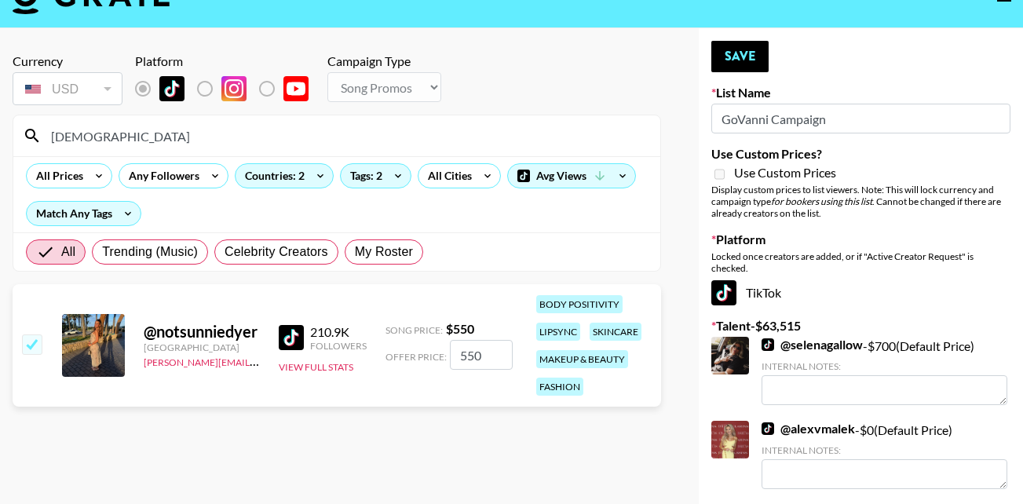
click at [474, 357] on input "550" at bounding box center [481, 355] width 63 height 30
type input "500"
click at [730, 46] on button "Save" at bounding box center [739, 56] width 57 height 31
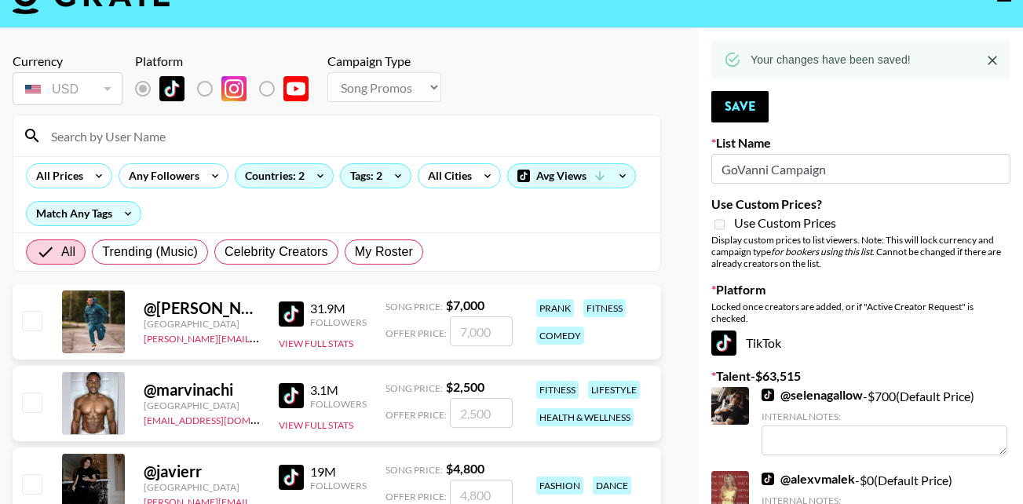
click at [143, 137] on input at bounding box center [346, 135] width 609 height 25
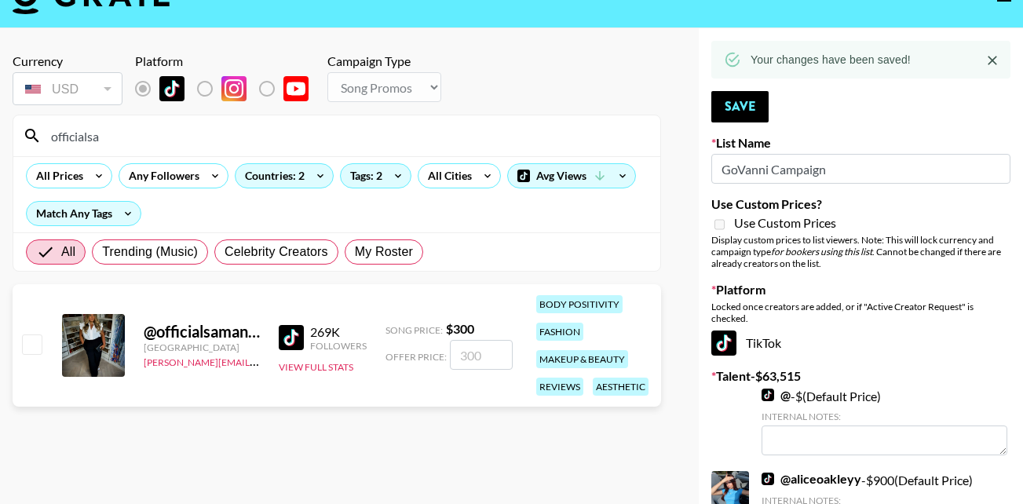
type input "officialsa"
click at [28, 342] on input "checkbox" at bounding box center [31, 343] width 19 height 19
checkbox input "true"
type input "300"
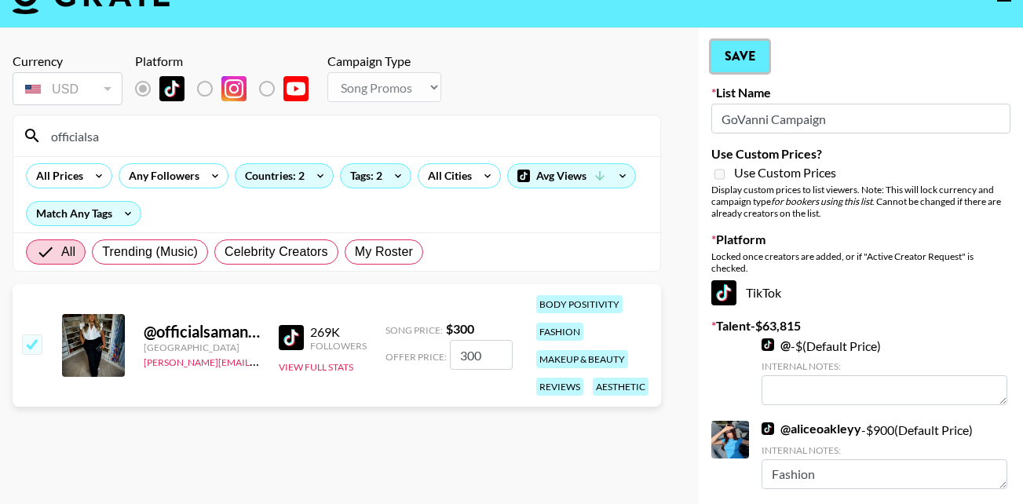
click at [743, 55] on button "Save" at bounding box center [739, 56] width 57 height 31
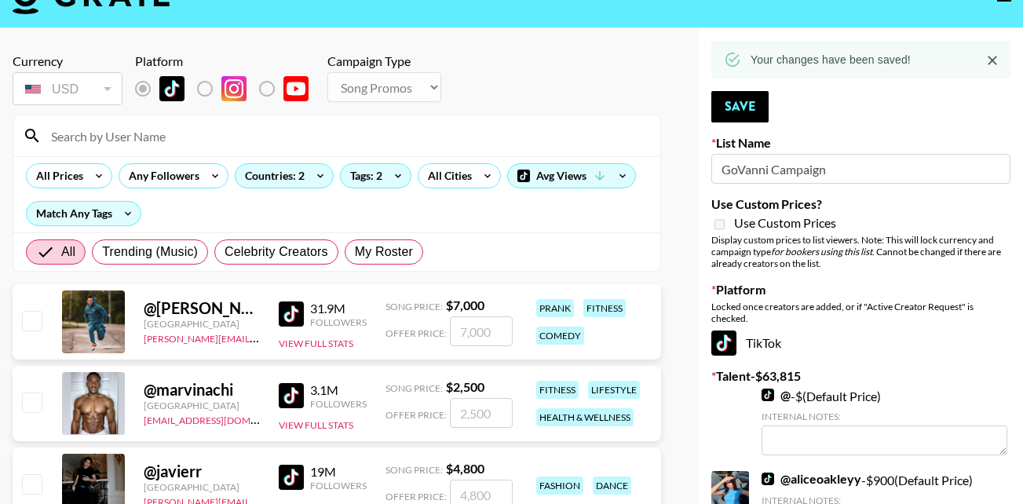
click at [114, 137] on input at bounding box center [346, 135] width 609 height 25
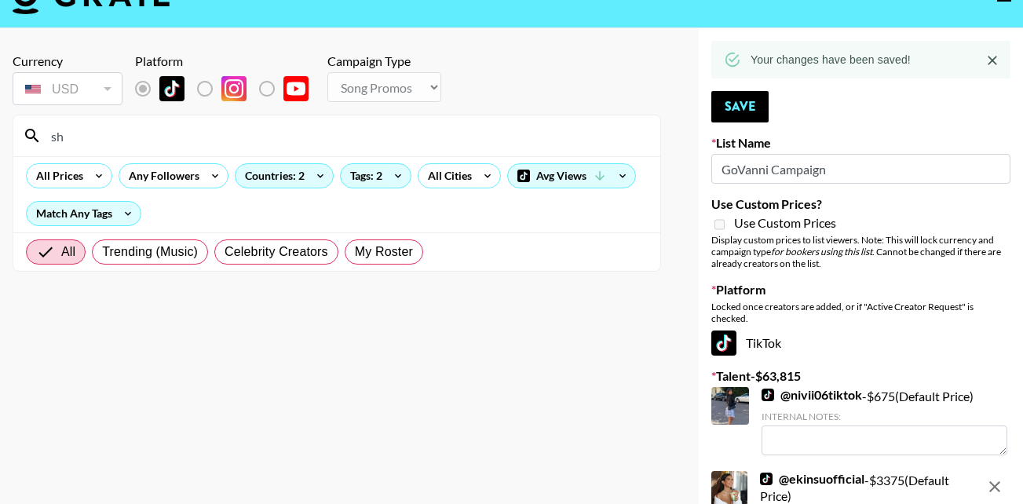
type input "s"
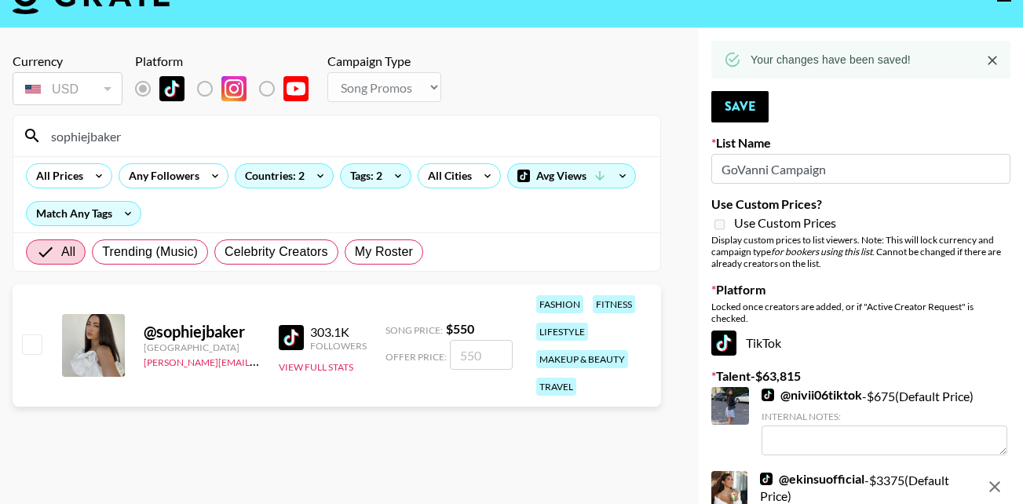
type input "sophiejbaker"
click at [37, 349] on input "checkbox" at bounding box center [31, 343] width 19 height 19
checkbox input "true"
type input "550"
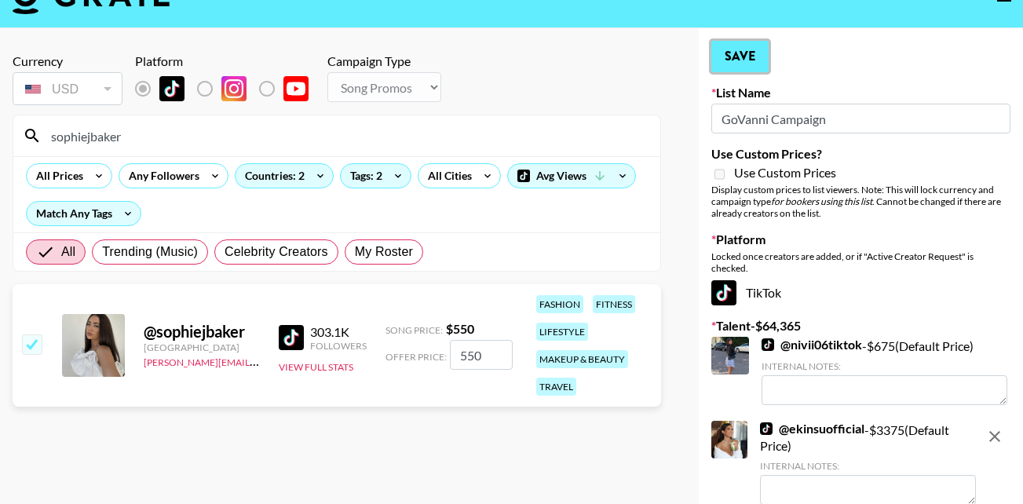
click at [732, 57] on button "Save" at bounding box center [739, 56] width 57 height 31
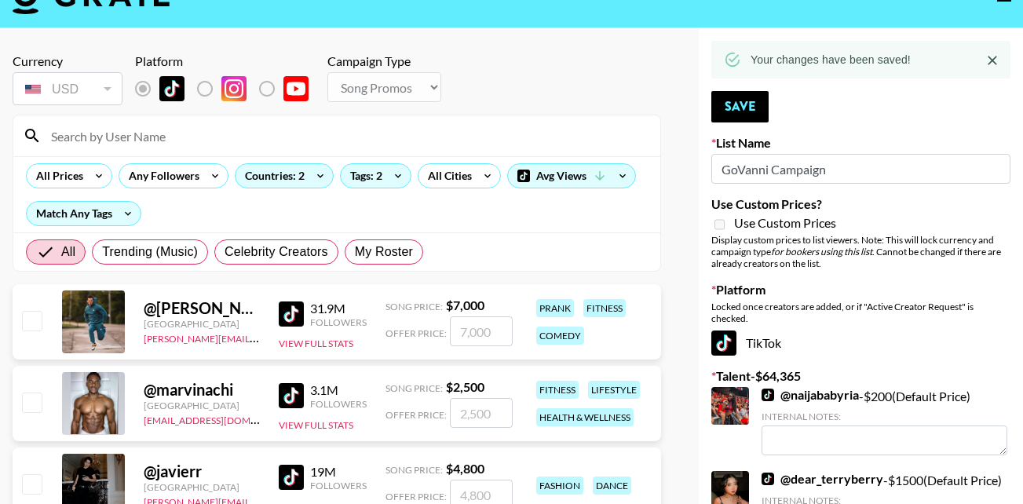
click at [104, 139] on input at bounding box center [346, 135] width 609 height 25
type input "sumerica"
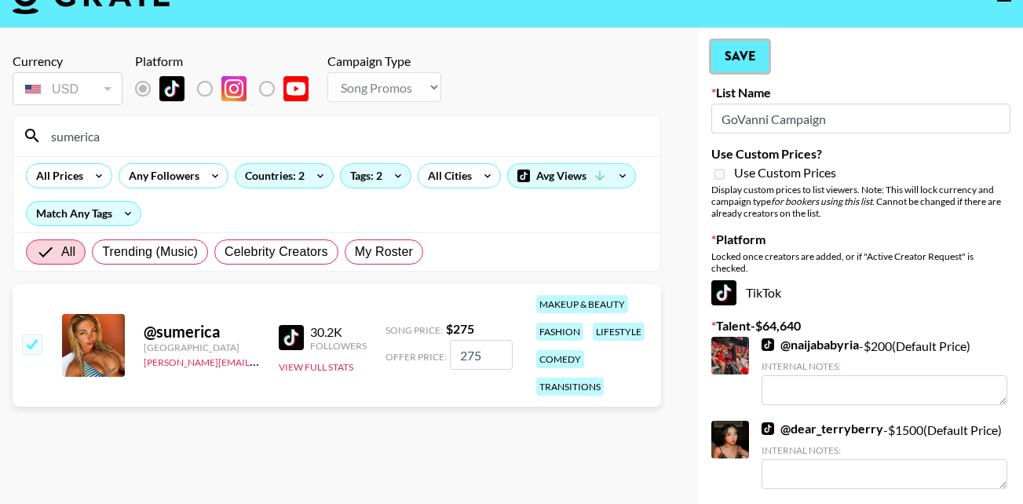
click at [751, 54] on button "Save" at bounding box center [739, 56] width 57 height 31
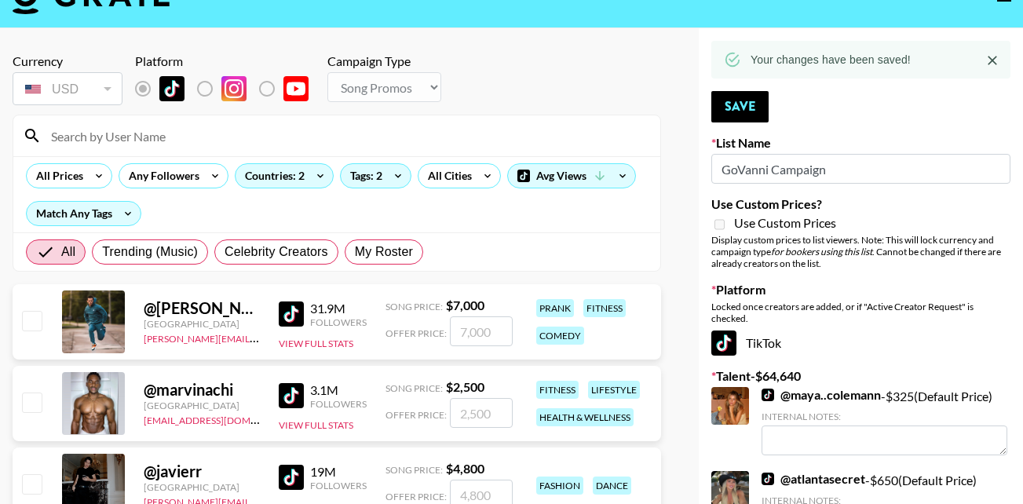
click at [119, 139] on input at bounding box center [346, 135] width 609 height 25
type input "talialewis"
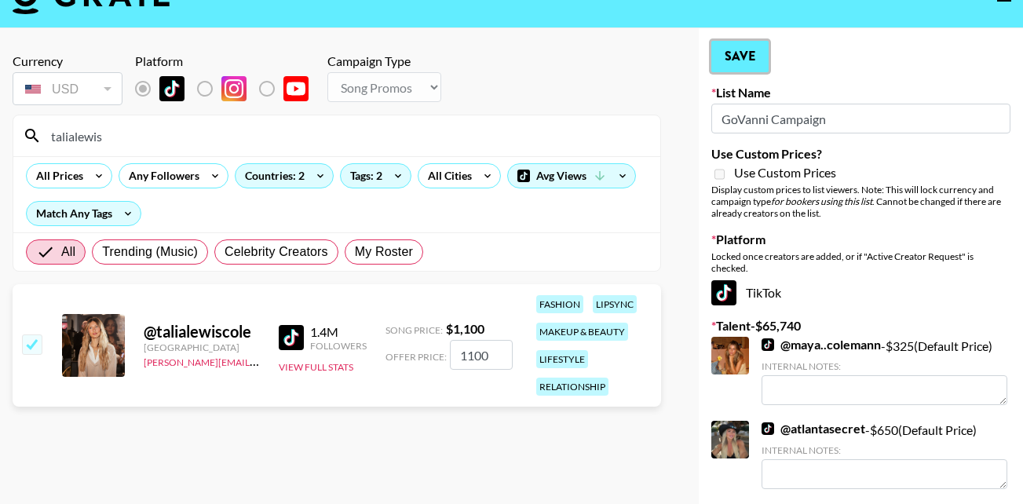
click at [739, 58] on button "Save" at bounding box center [739, 56] width 57 height 31
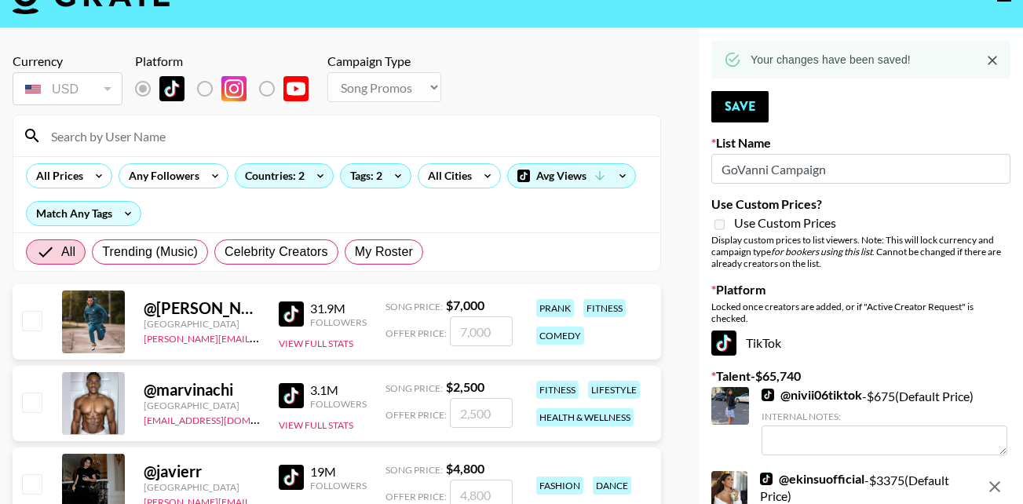
click at [105, 140] on input at bounding box center [346, 135] width 609 height 25
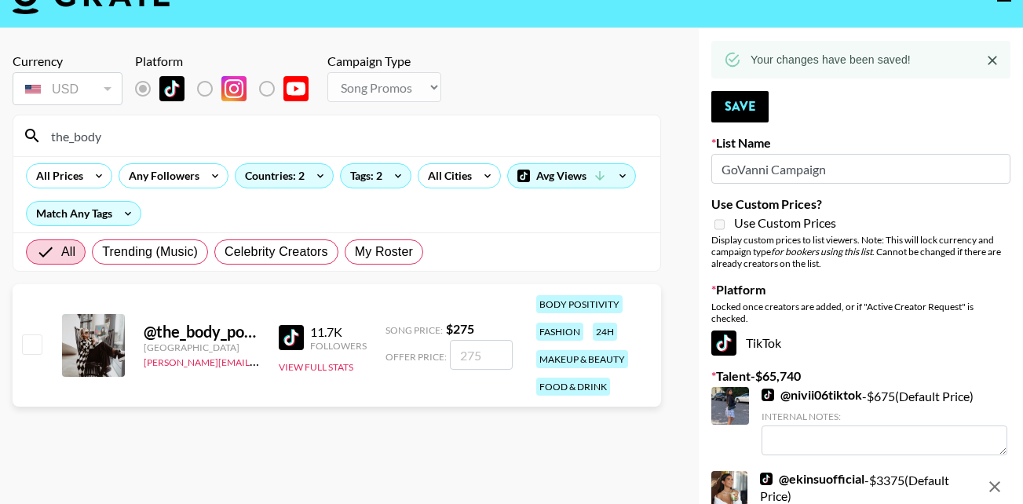
type input "the_body"
click at [30, 333] on div at bounding box center [31, 345] width 24 height 27
click at [33, 345] on input "checkbox" at bounding box center [31, 343] width 19 height 19
checkbox input "true"
type input "275"
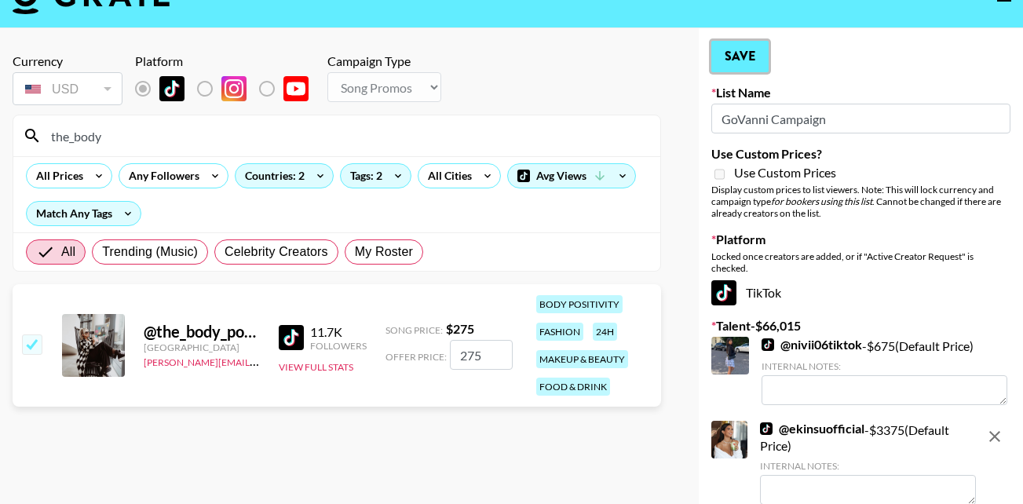
click at [754, 44] on button "Save" at bounding box center [739, 56] width 57 height 31
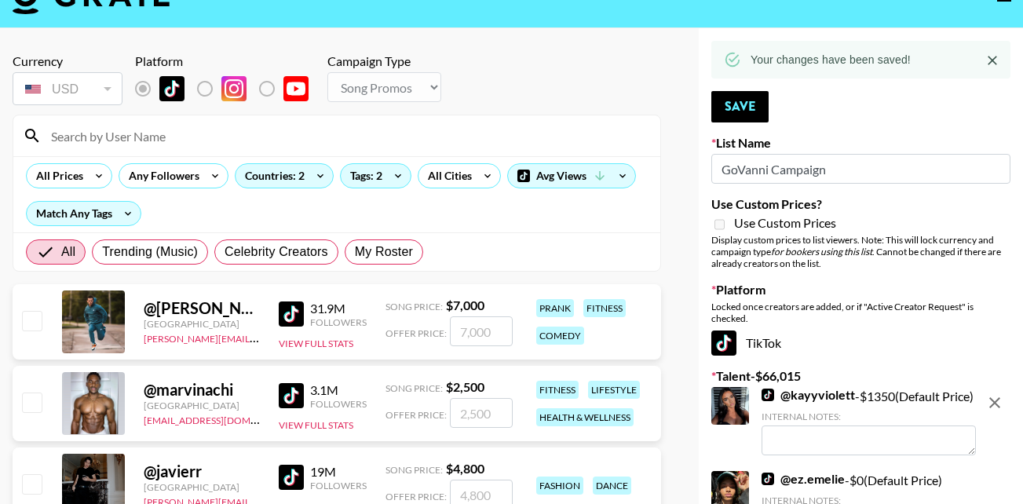
click at [89, 130] on input at bounding box center [346, 135] width 609 height 25
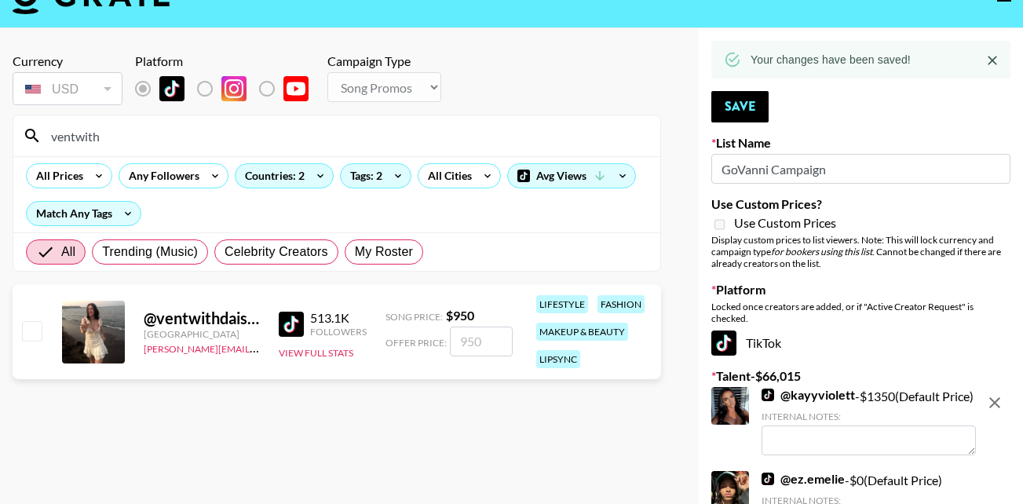
type input "ventwith"
click at [31, 336] on input "checkbox" at bounding box center [31, 330] width 19 height 19
checkbox input "true"
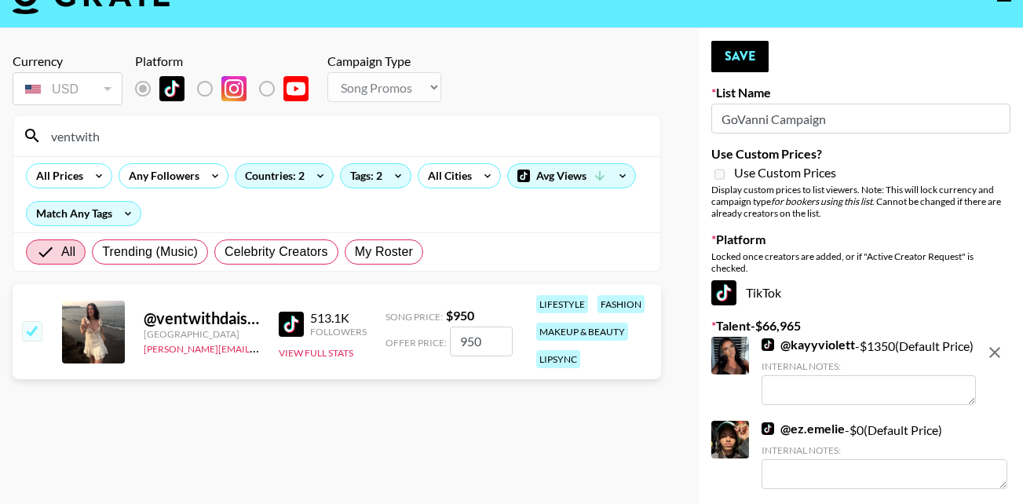
type input "950"
click at [751, 56] on button "Save" at bounding box center [739, 56] width 57 height 31
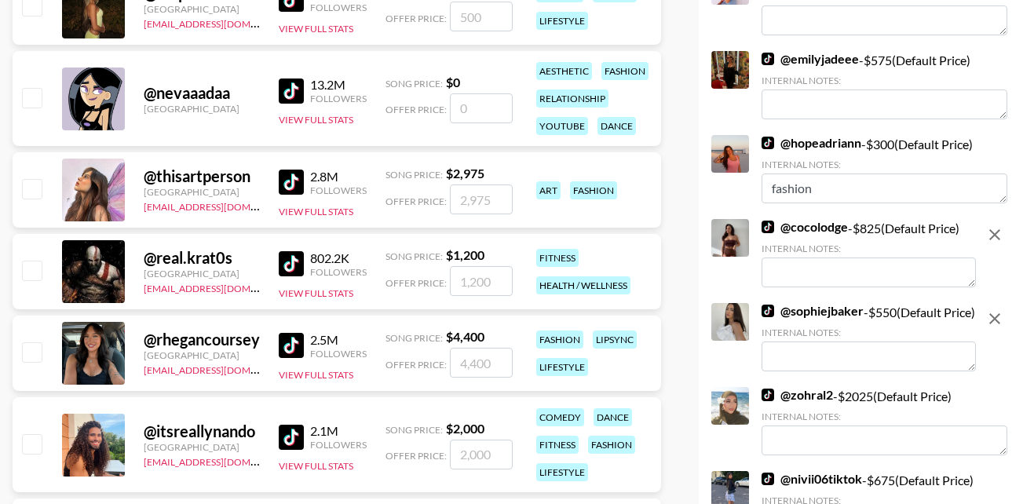
scroll to position [7899, 0]
